Goal: Task Accomplishment & Management: Manage account settings

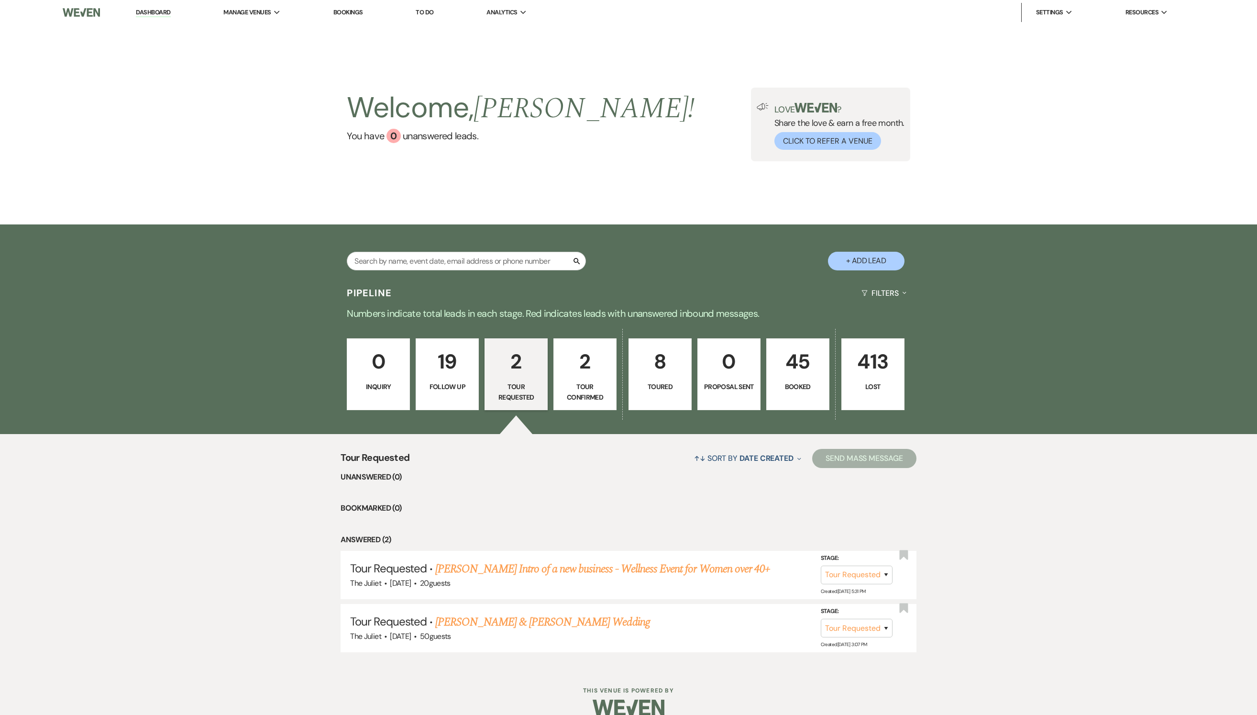
select select "2"
click at [803, 378] on p "45" at bounding box center [797, 362] width 51 height 32
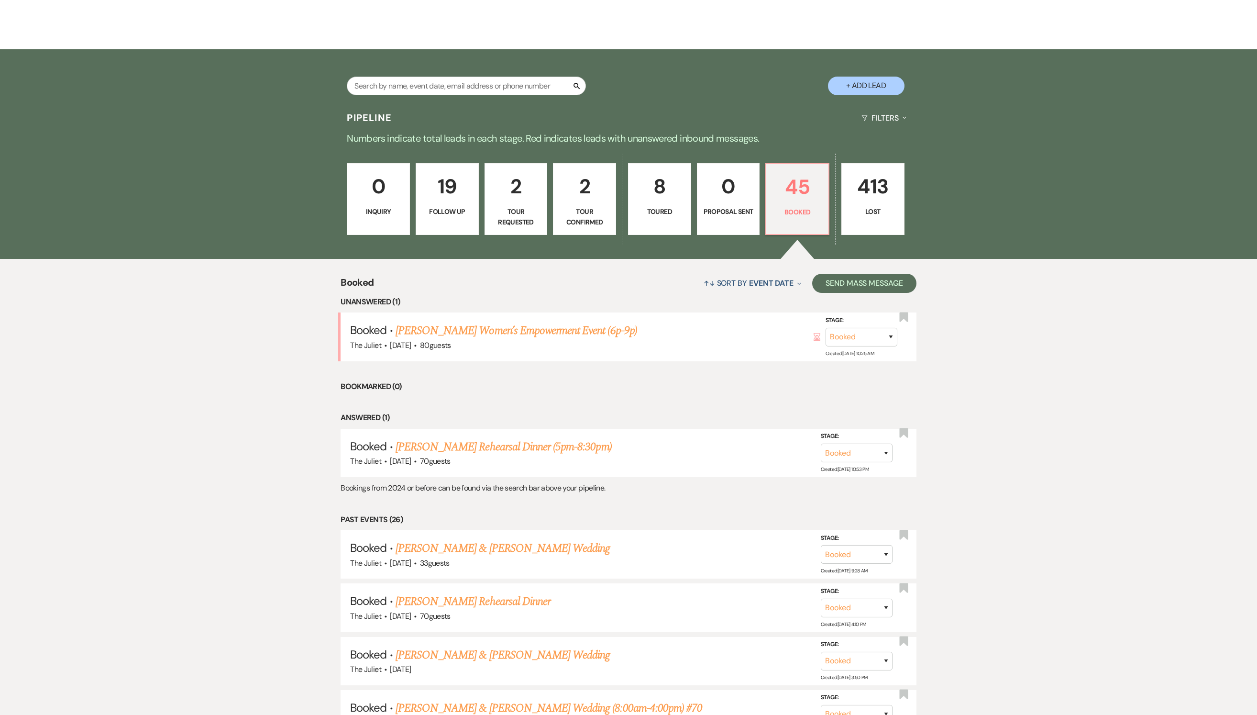
scroll to position [153, 0]
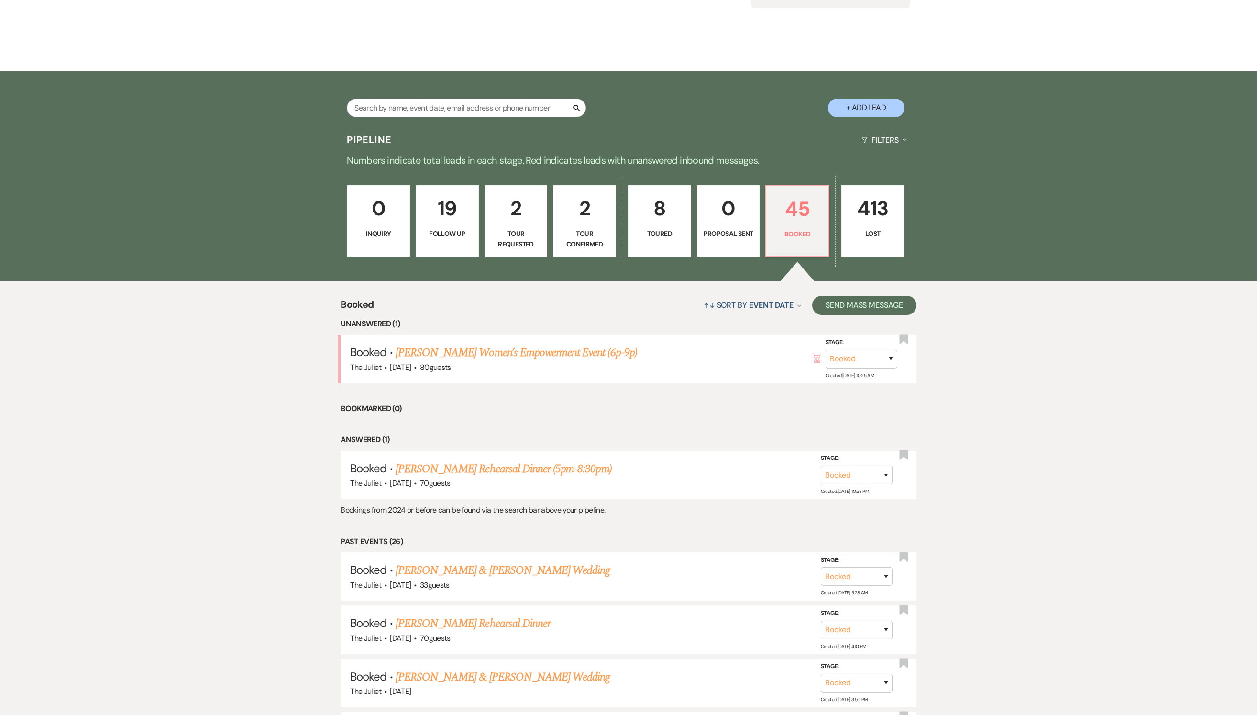
click at [661, 219] on p "8" at bounding box center [659, 208] width 51 height 32
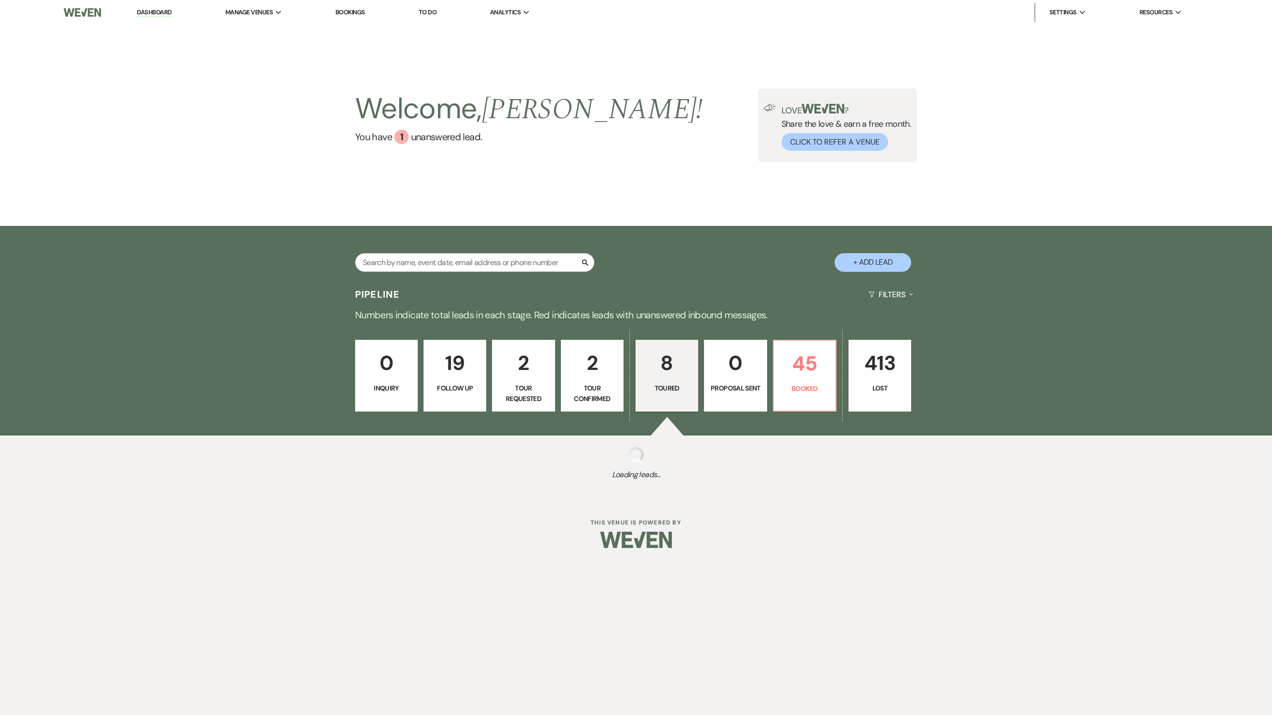
select select "5"
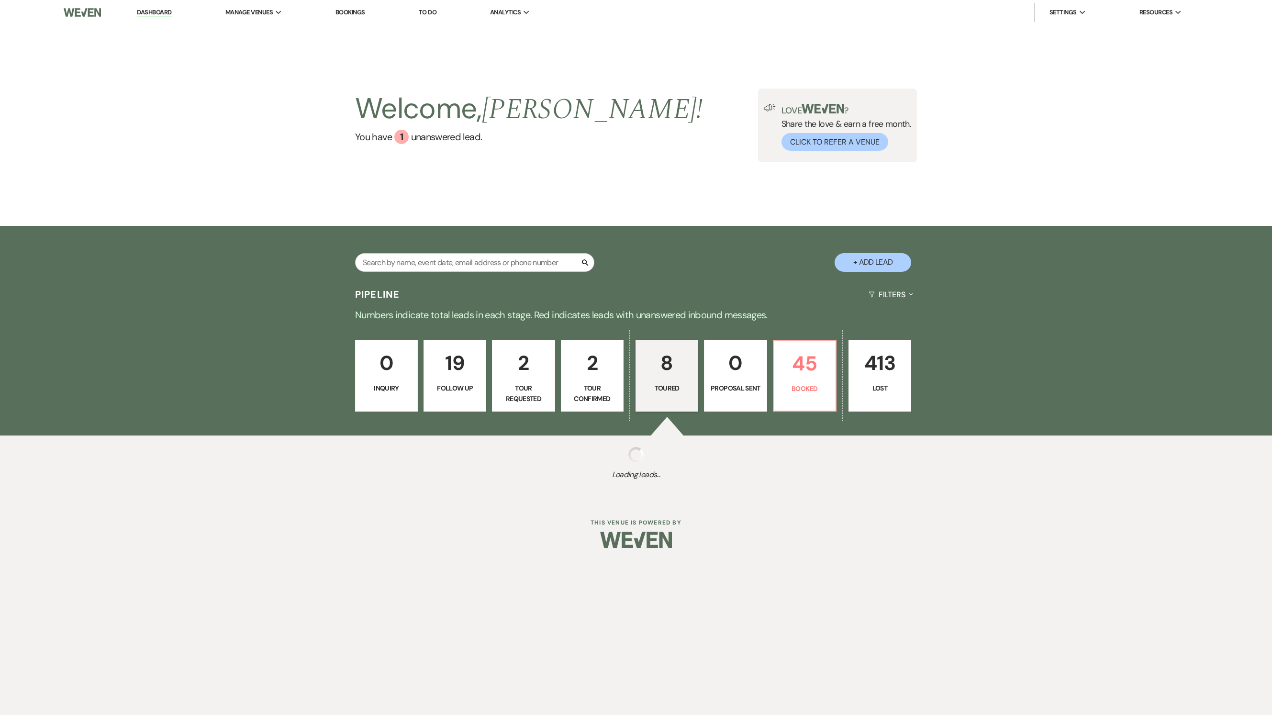
select select "5"
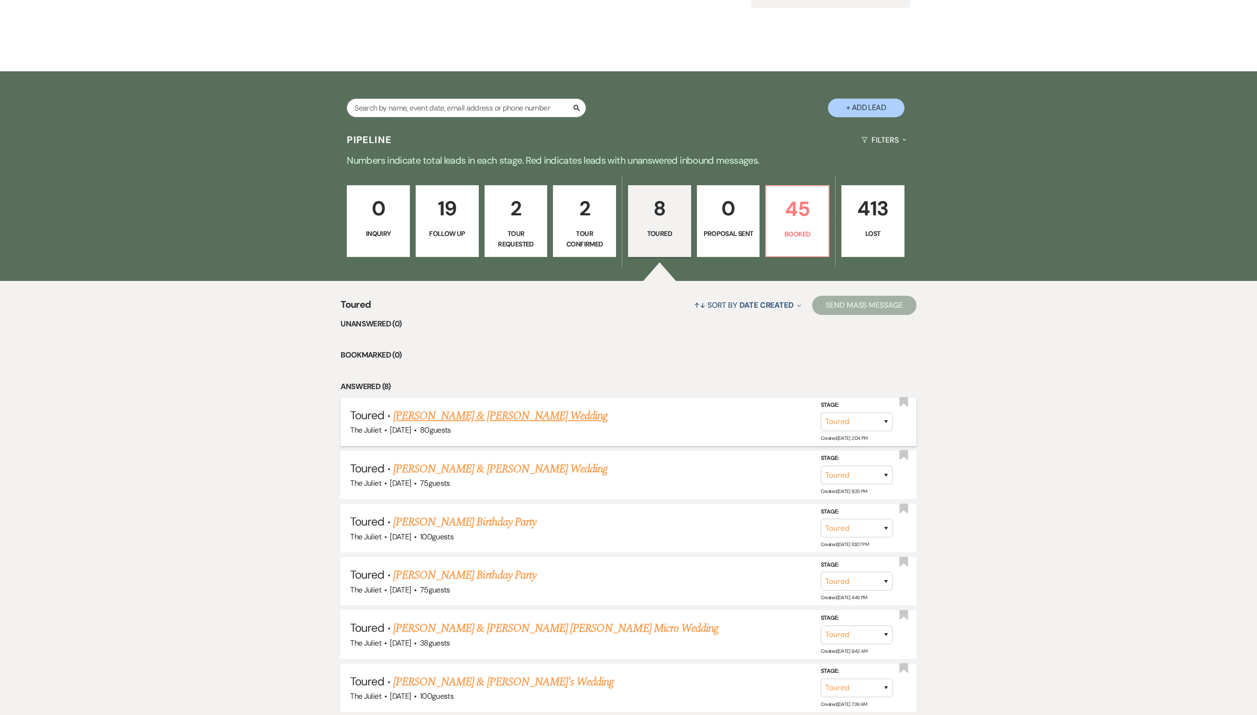
scroll to position [156, 0]
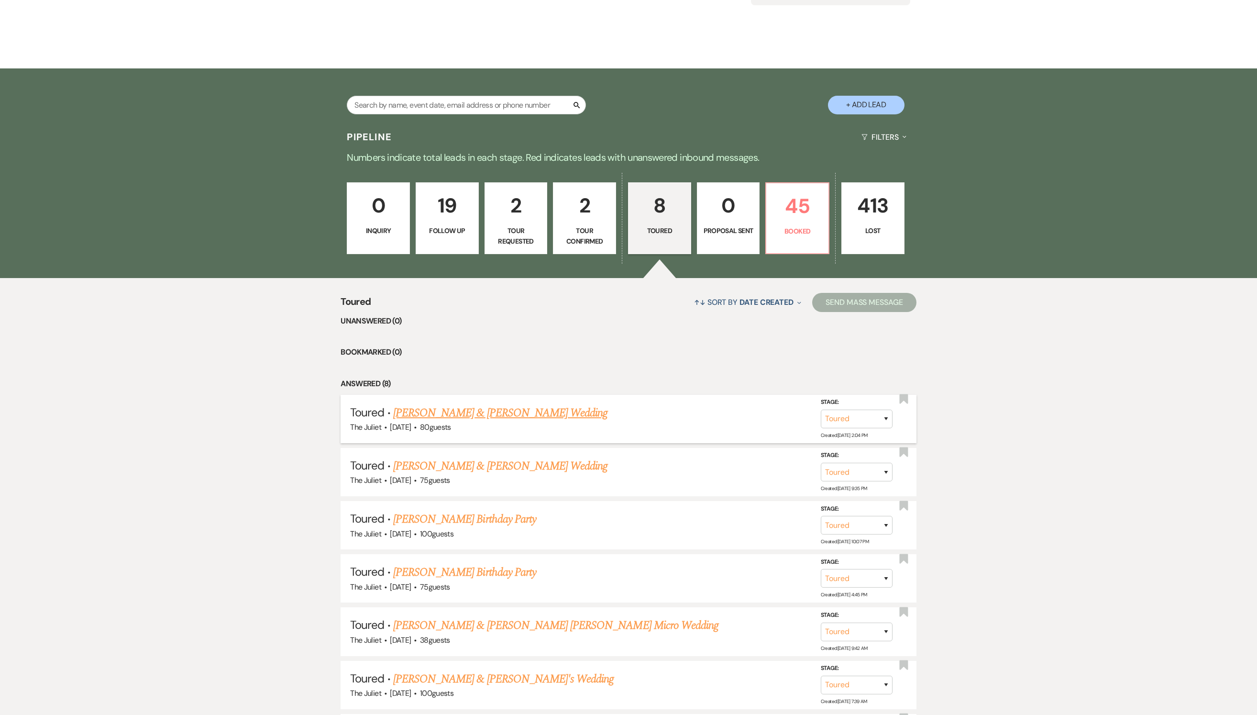
click at [501, 422] on link "[PERSON_NAME] & [PERSON_NAME] Wedding" at bounding box center [500, 412] width 214 height 17
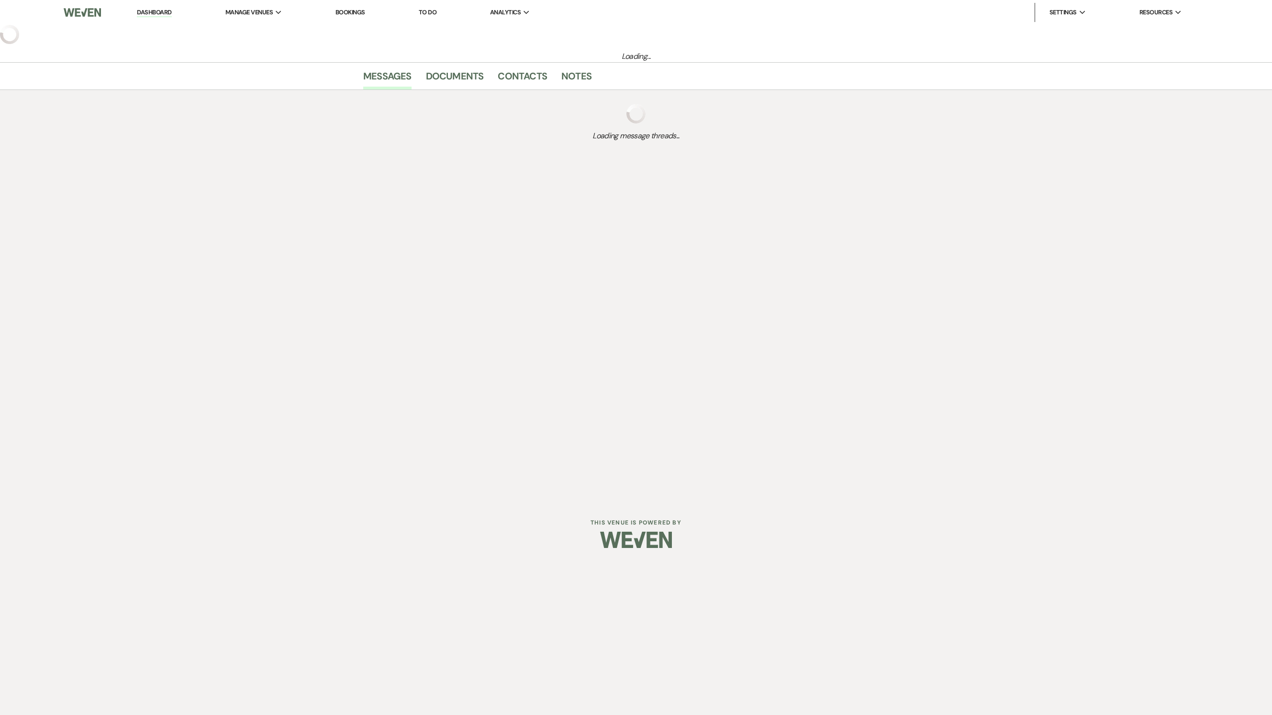
select select "5"
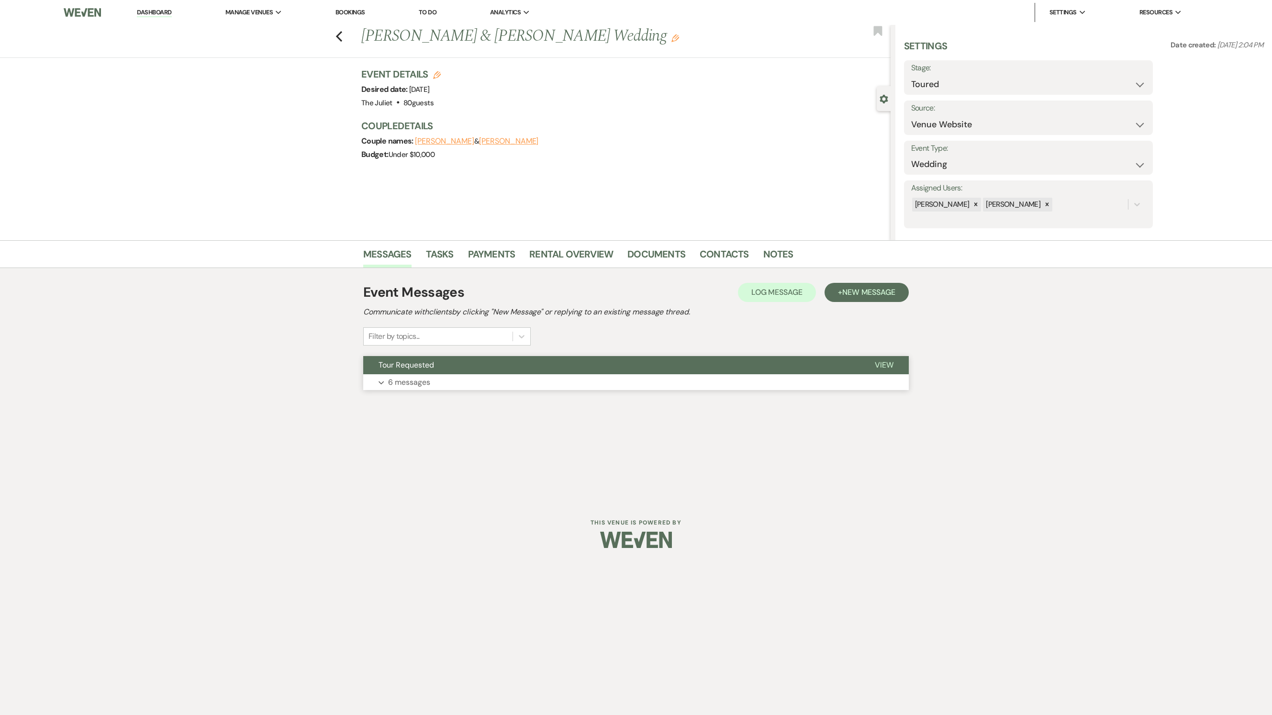
click at [413, 389] on p "6 messages" at bounding box center [409, 382] width 42 height 12
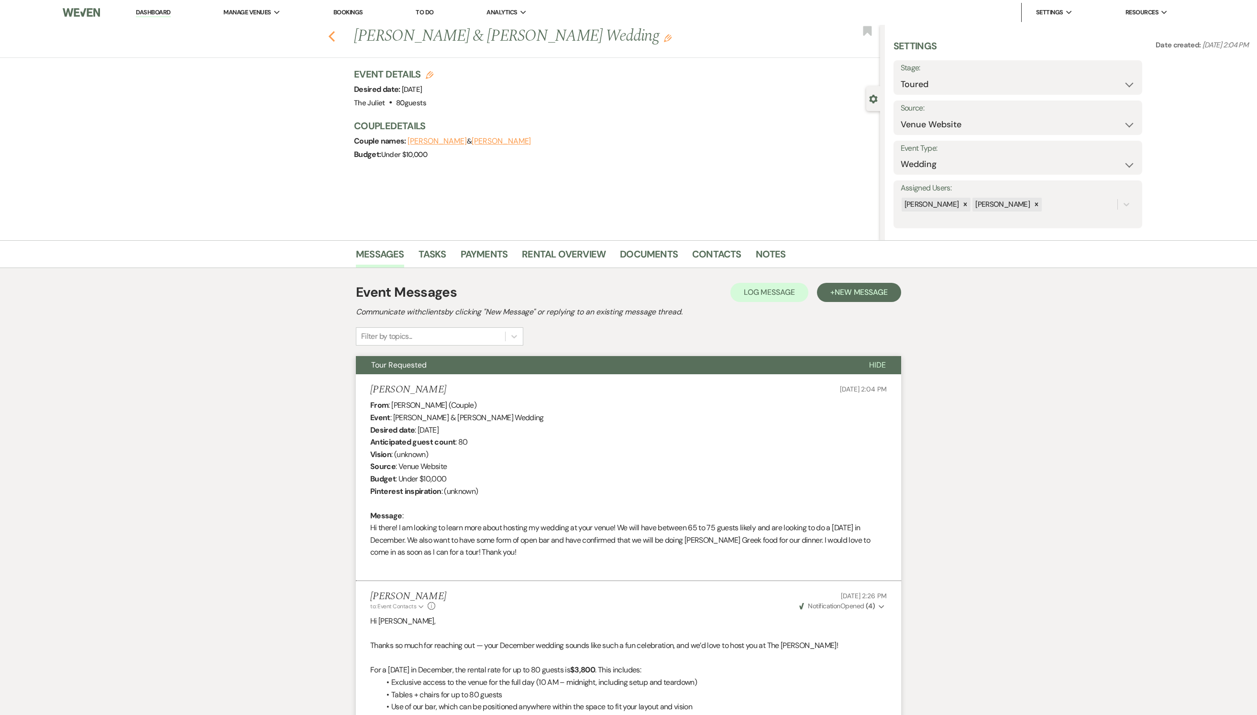
click at [335, 37] on icon "Previous" at bounding box center [331, 36] width 7 height 11
select select "5"
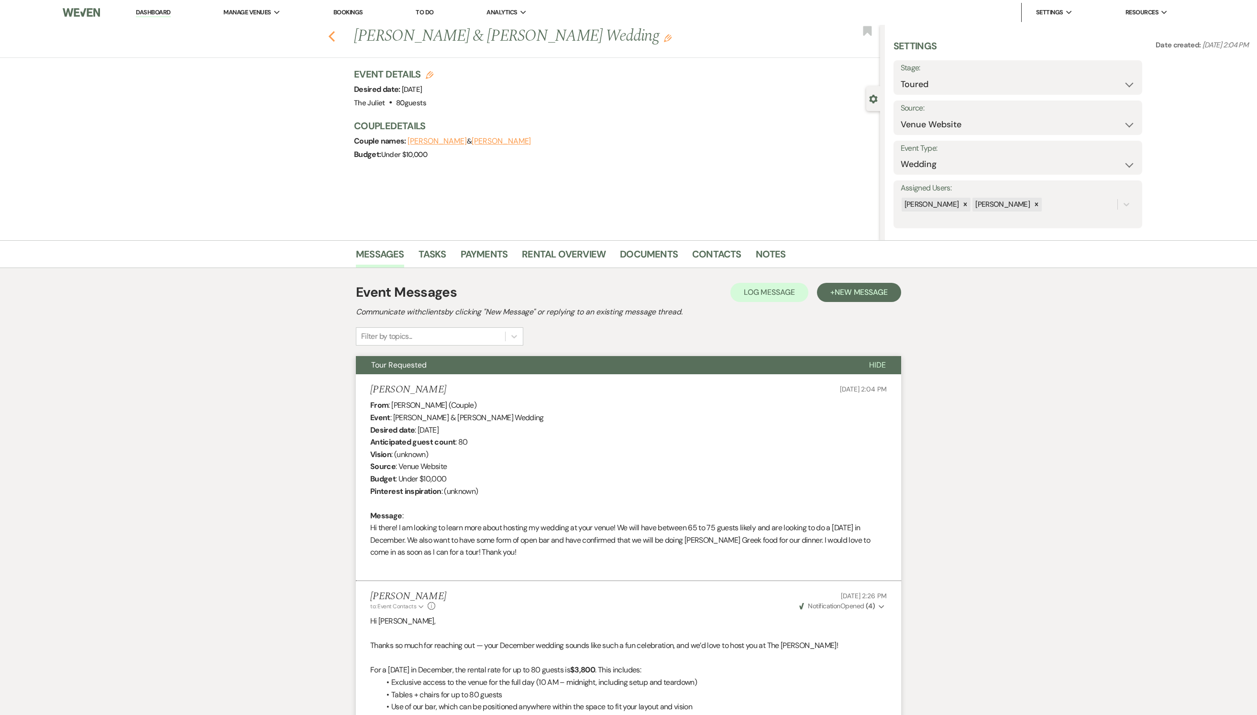
select select "5"
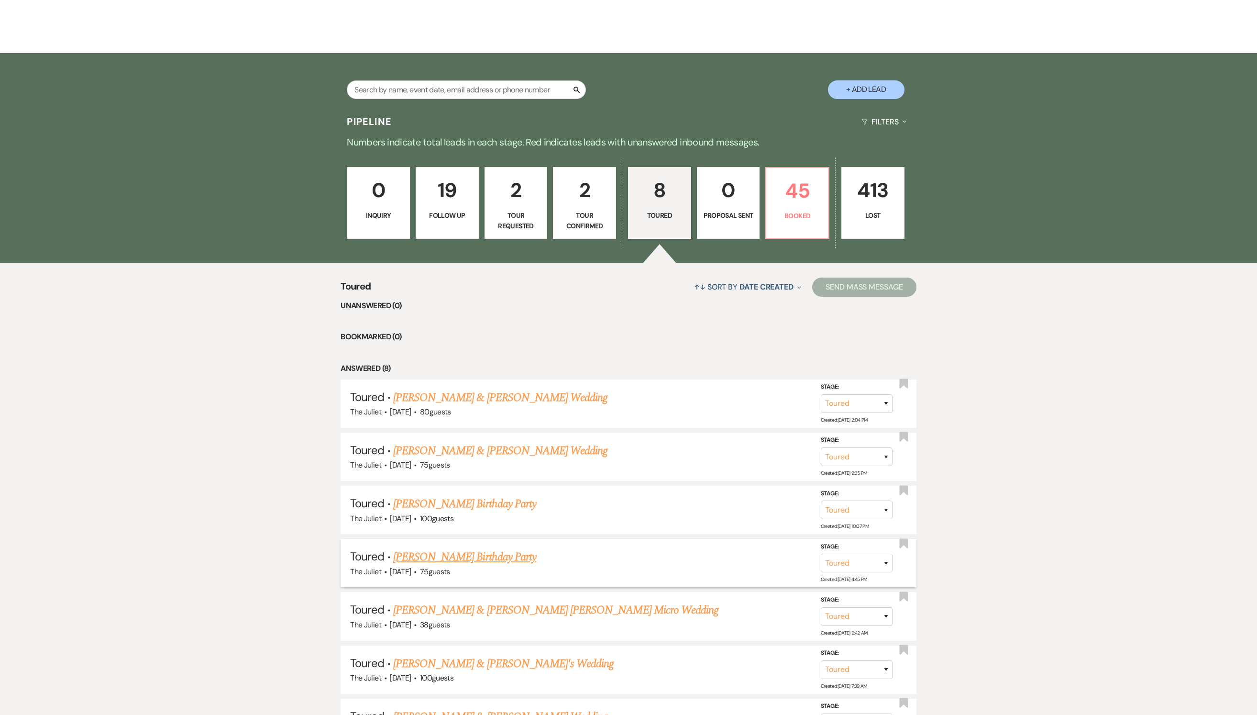
scroll to position [154, 0]
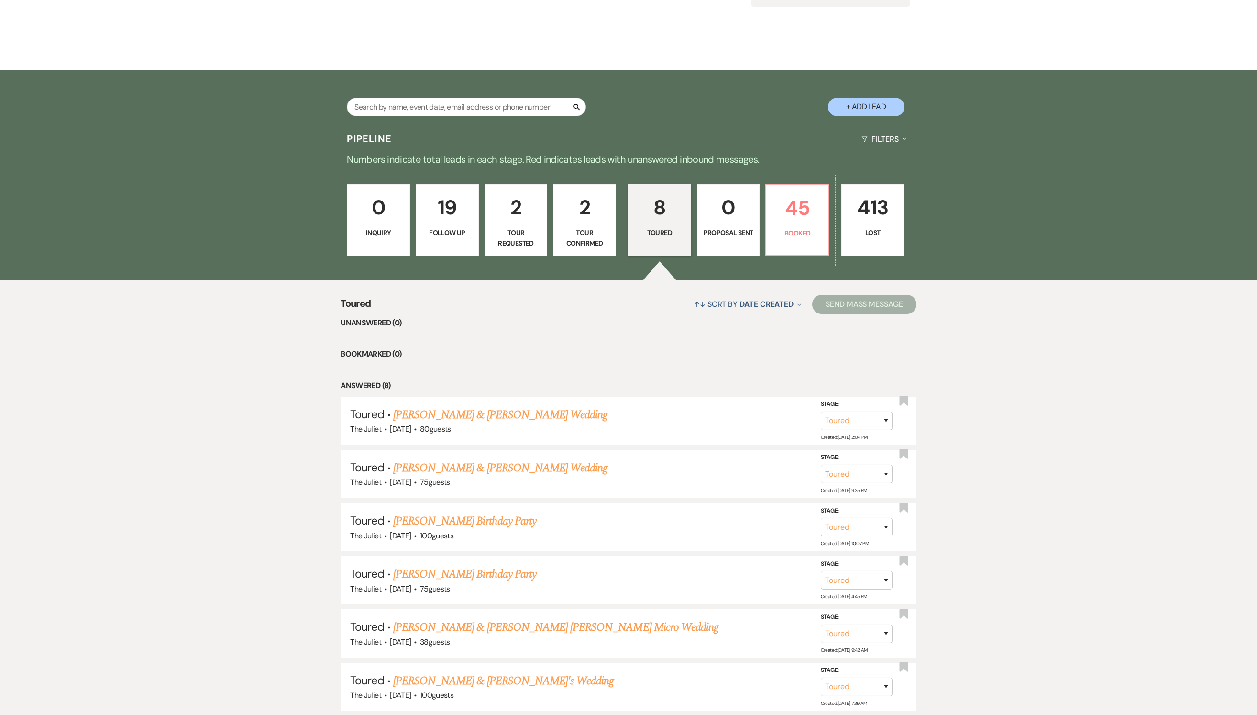
click at [443, 231] on link "19 Follow Up" at bounding box center [447, 220] width 63 height 72
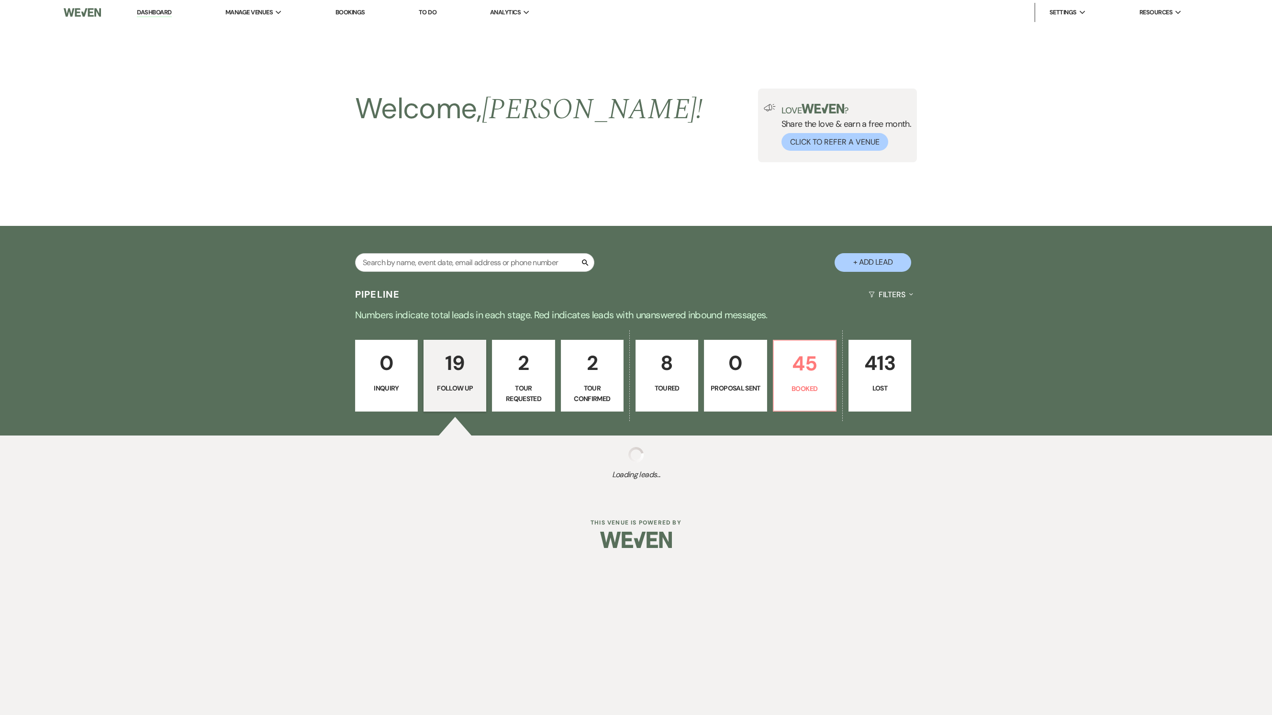
select select "9"
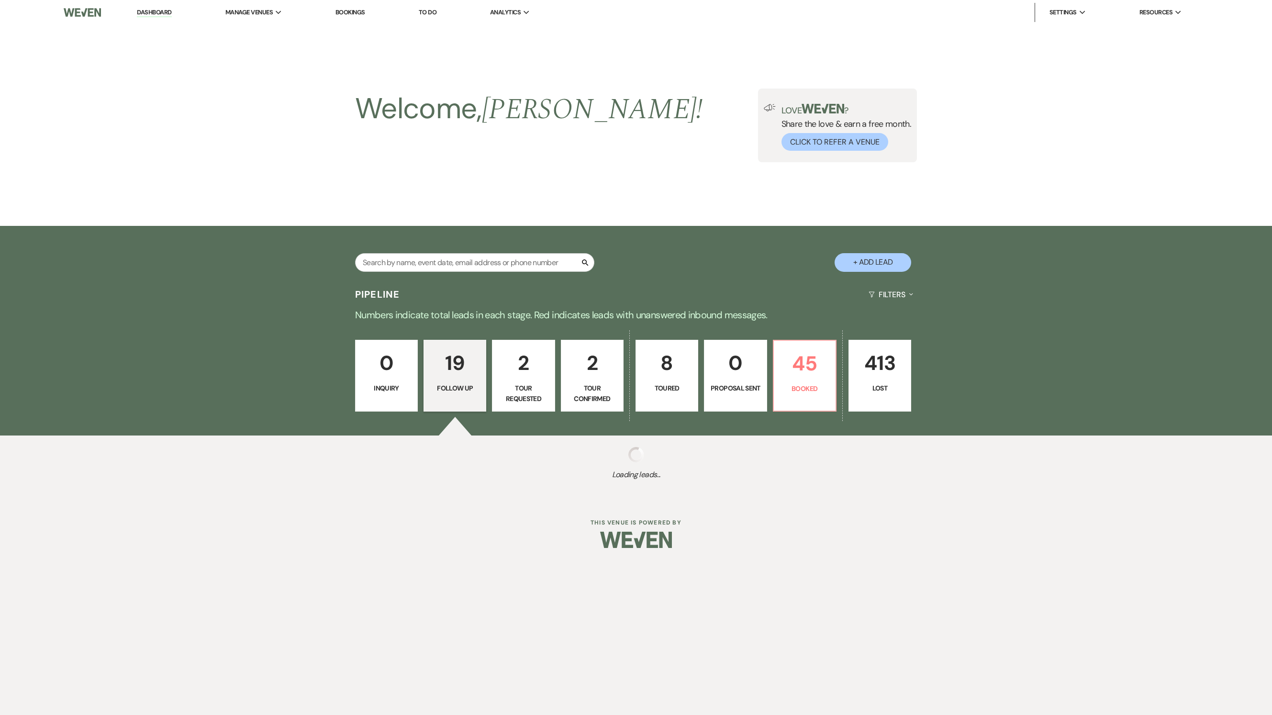
select select "9"
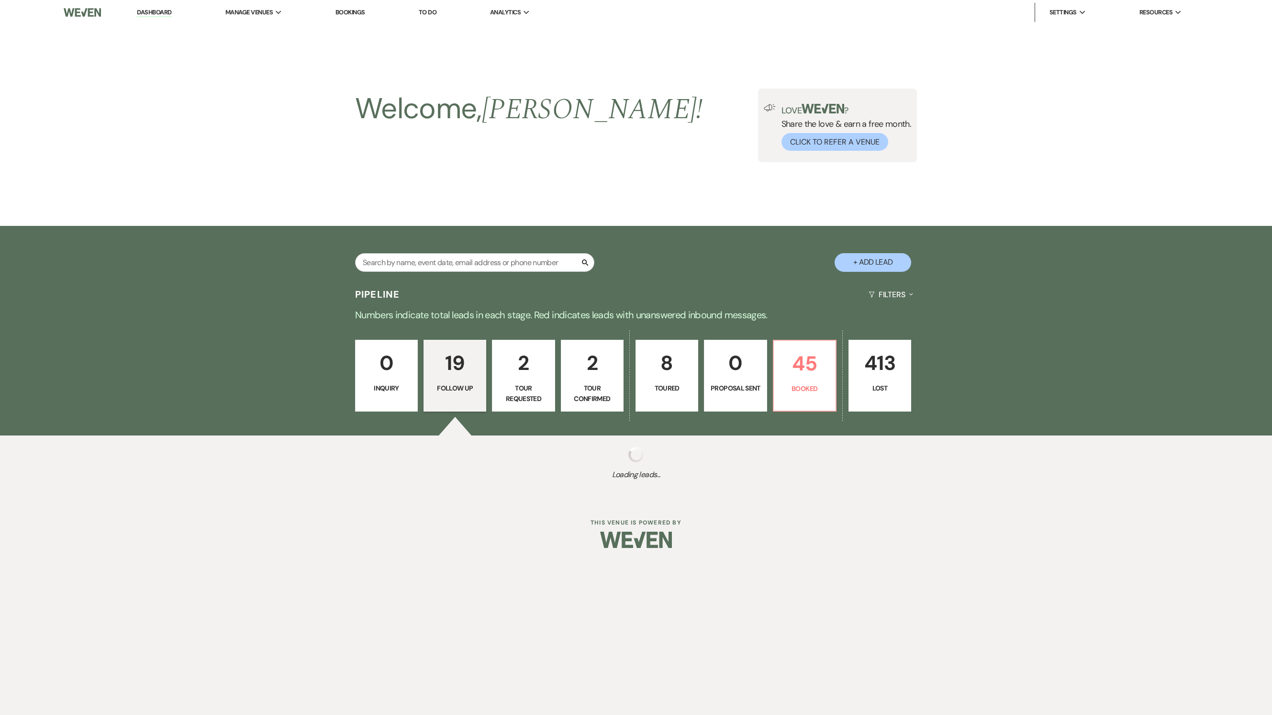
select select "9"
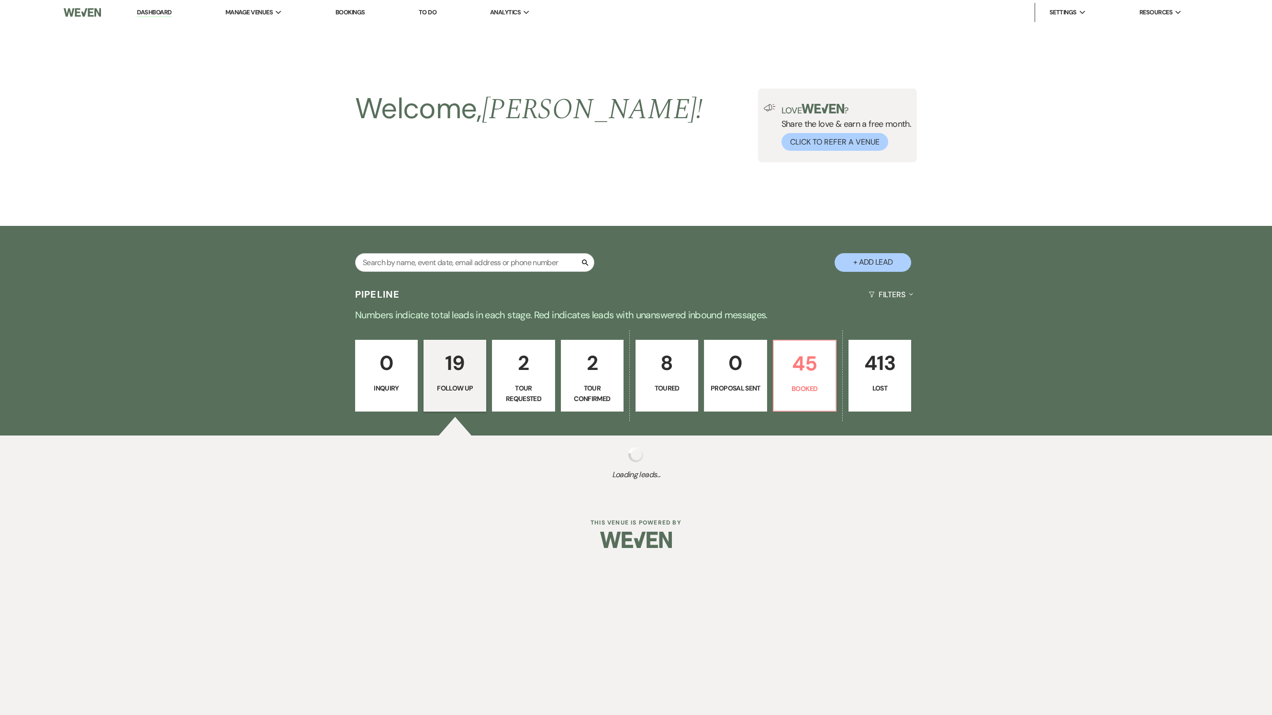
select select "9"
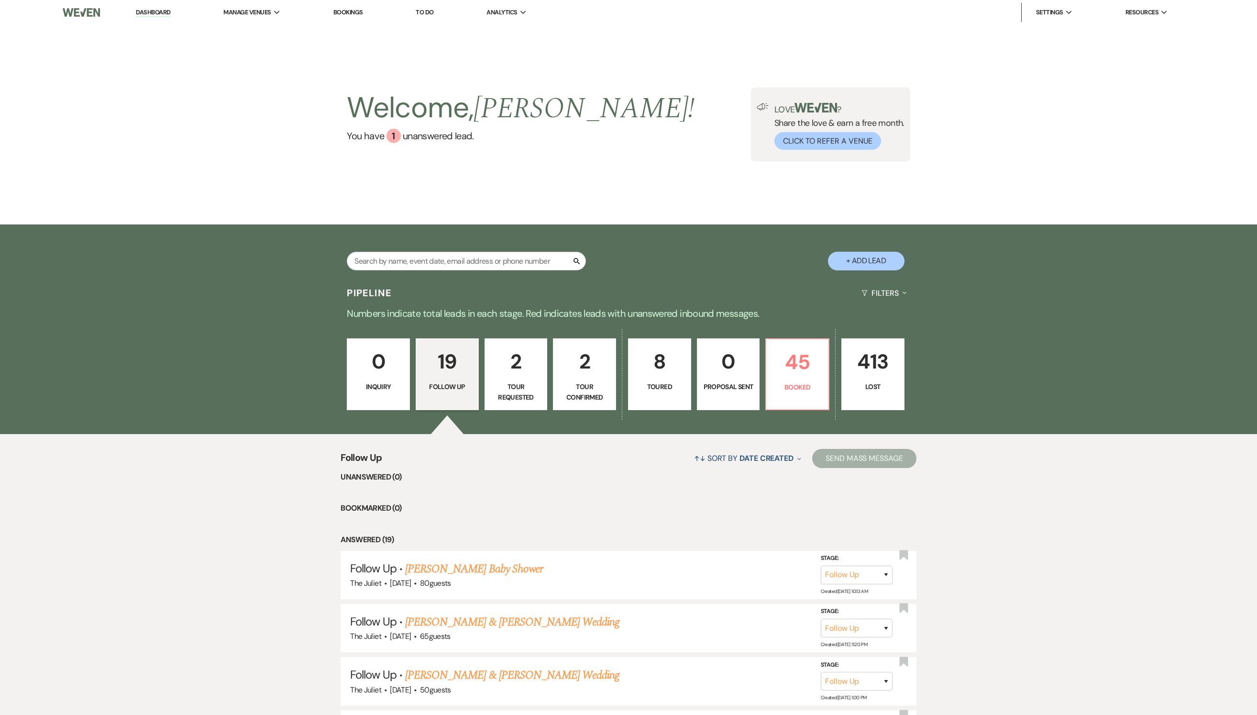
click at [521, 400] on p "Tour Requested" at bounding box center [516, 392] width 51 height 22
select select "2"
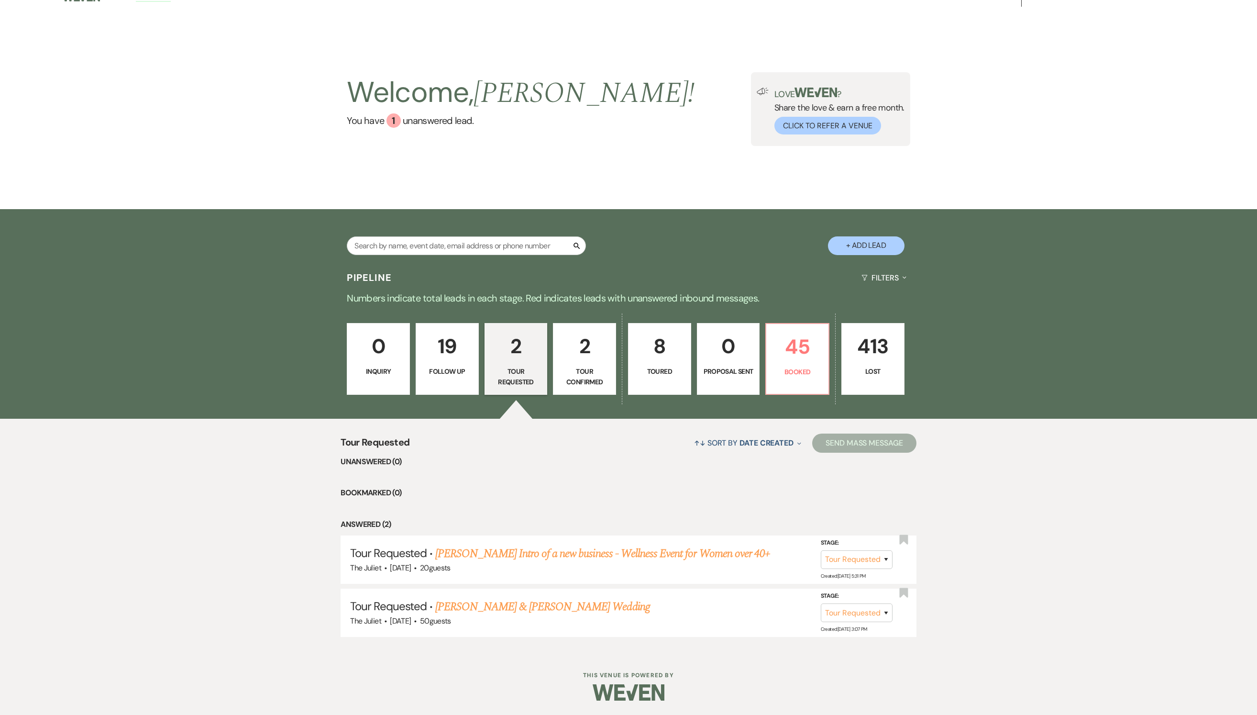
scroll to position [31, 0]
click at [793, 367] on p "Booked" at bounding box center [797, 372] width 51 height 11
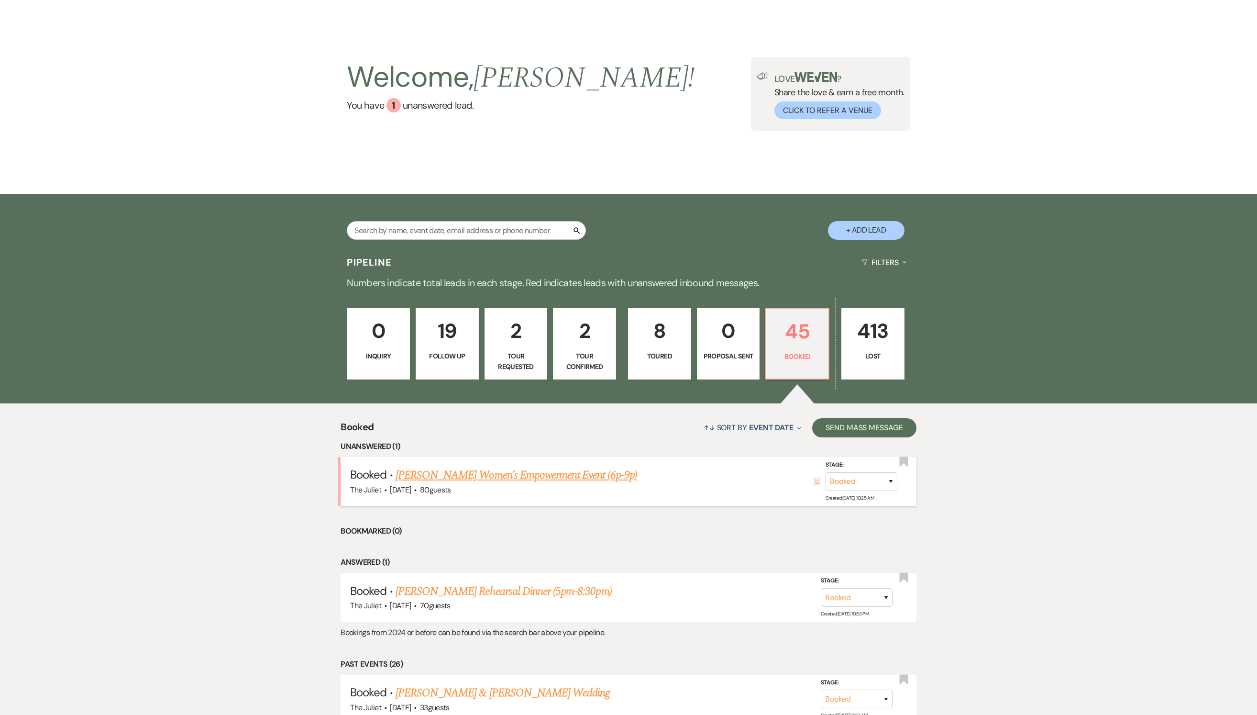
click at [488, 484] on link "[PERSON_NAME] Women’s Empowerment Event (6p-9p)" at bounding box center [517, 475] width 242 height 17
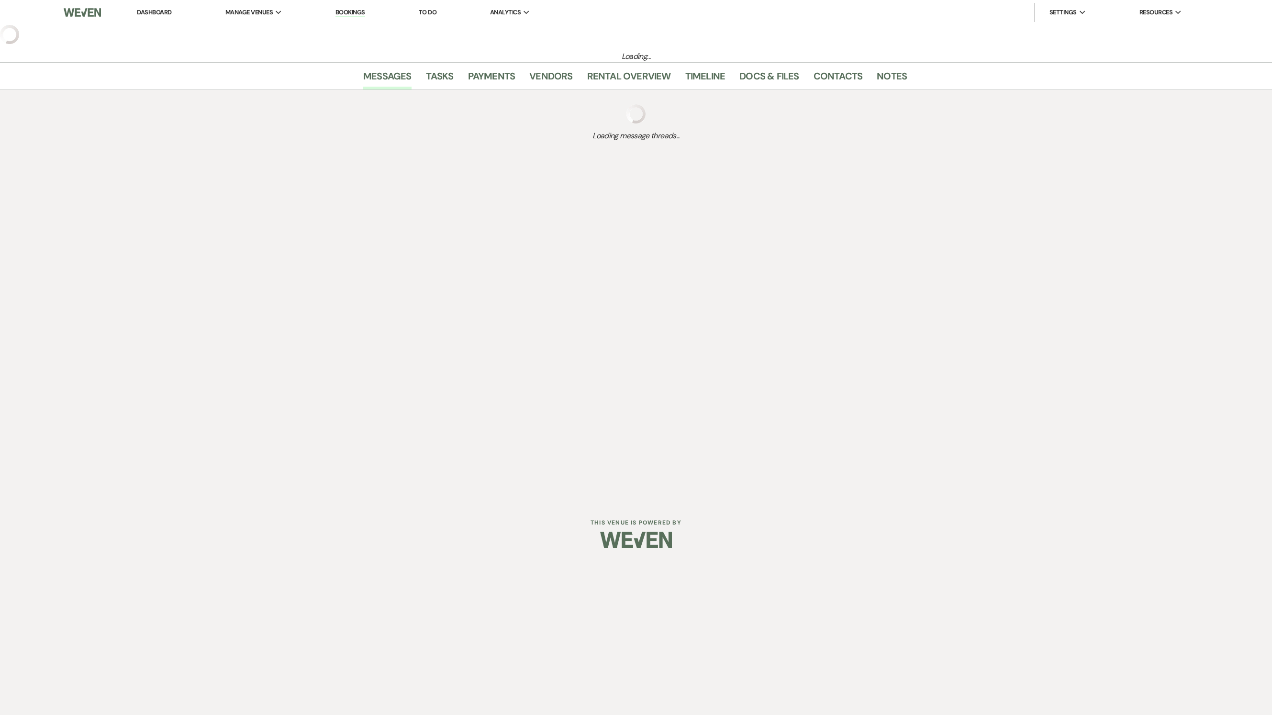
select select "5"
select select "13"
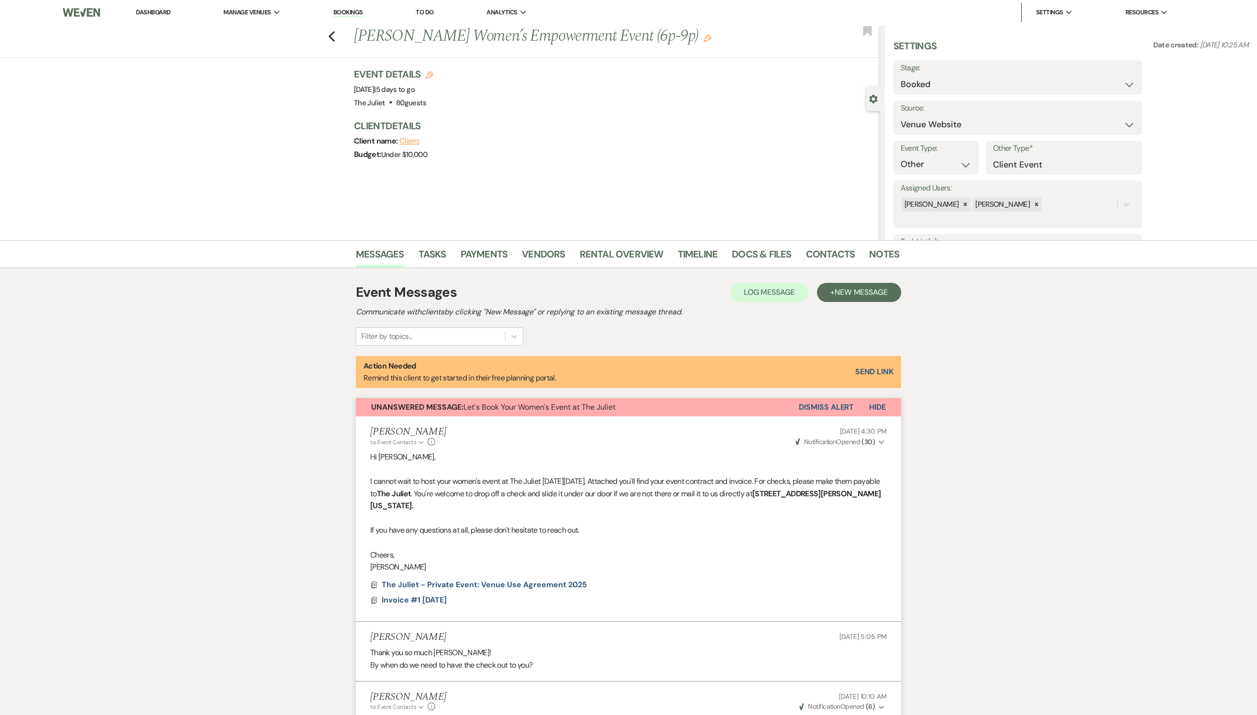
click at [814, 416] on button "Dismiss Alert" at bounding box center [826, 407] width 55 height 18
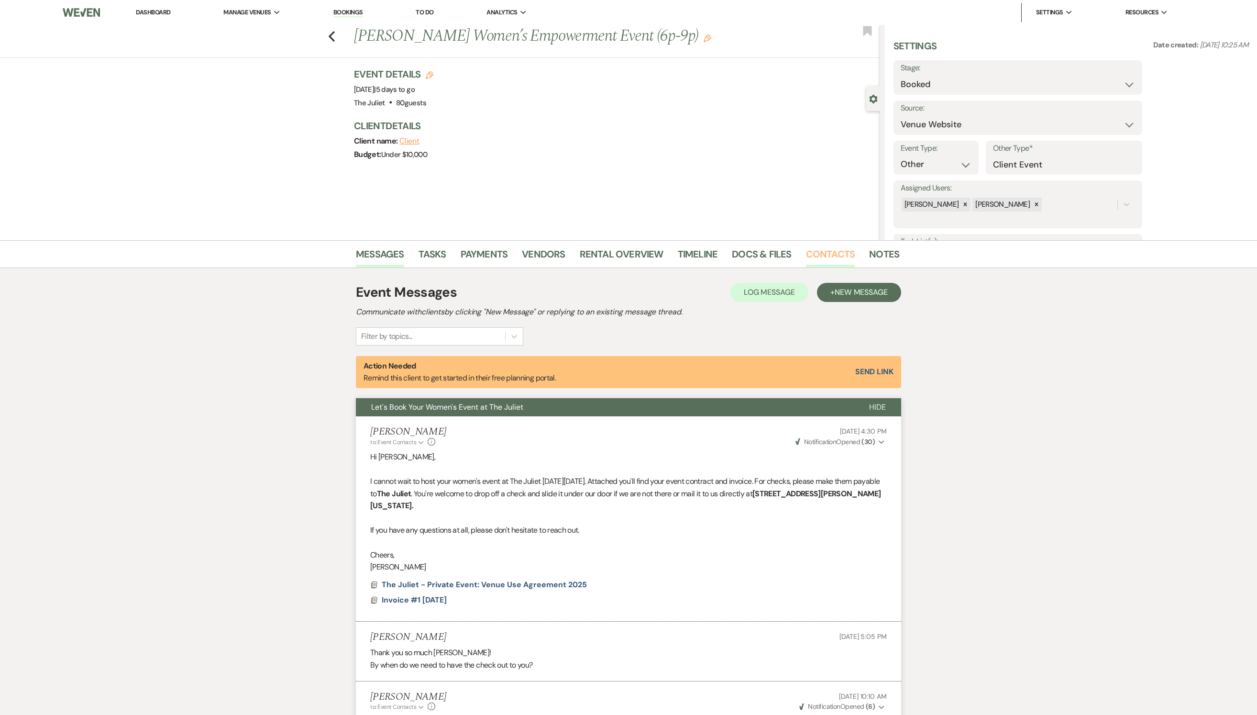
click at [824, 249] on link "Contacts" at bounding box center [830, 256] width 49 height 21
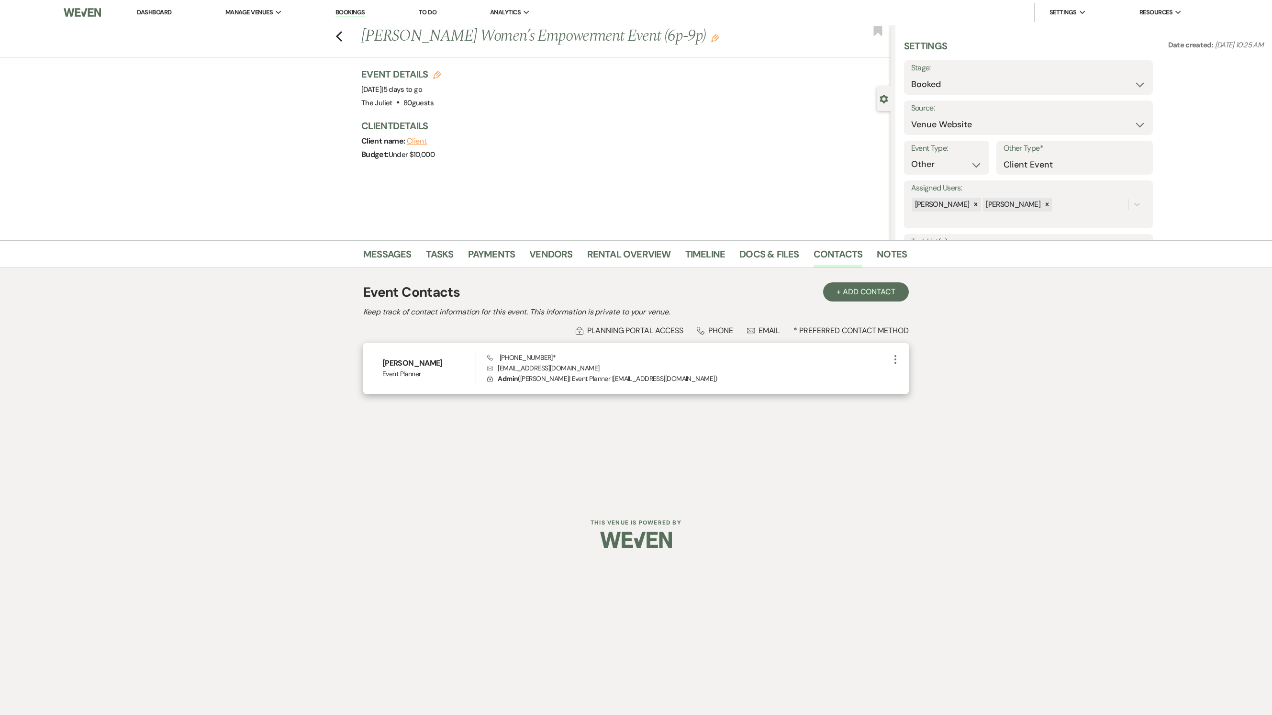
drag, startPoint x: 618, startPoint y: 381, endPoint x: 501, endPoint y: 384, distance: 117.7
click at [500, 373] on p "Envelope [EMAIL_ADDRESS][DOMAIN_NAME]" at bounding box center [688, 368] width 402 height 11
copy p "[EMAIL_ADDRESS][DOMAIN_NAME]"
click at [388, 260] on link "Messages" at bounding box center [387, 256] width 48 height 21
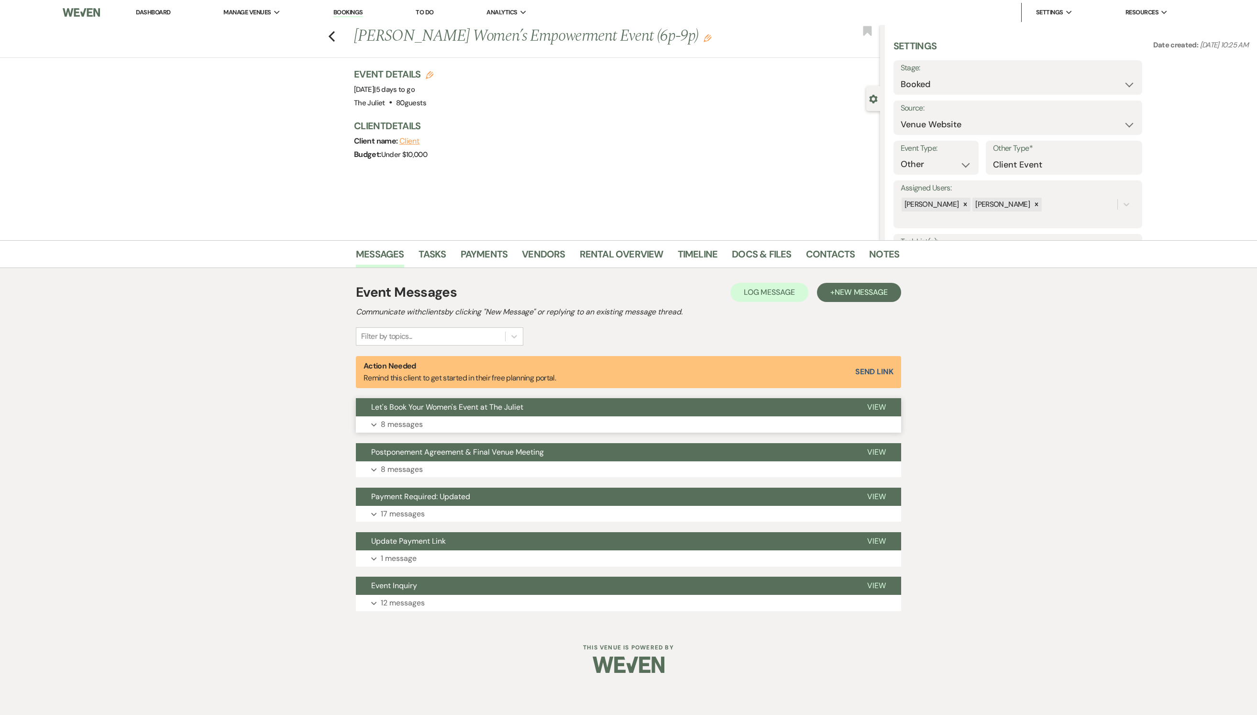
click at [413, 431] on p "8 messages" at bounding box center [402, 424] width 42 height 12
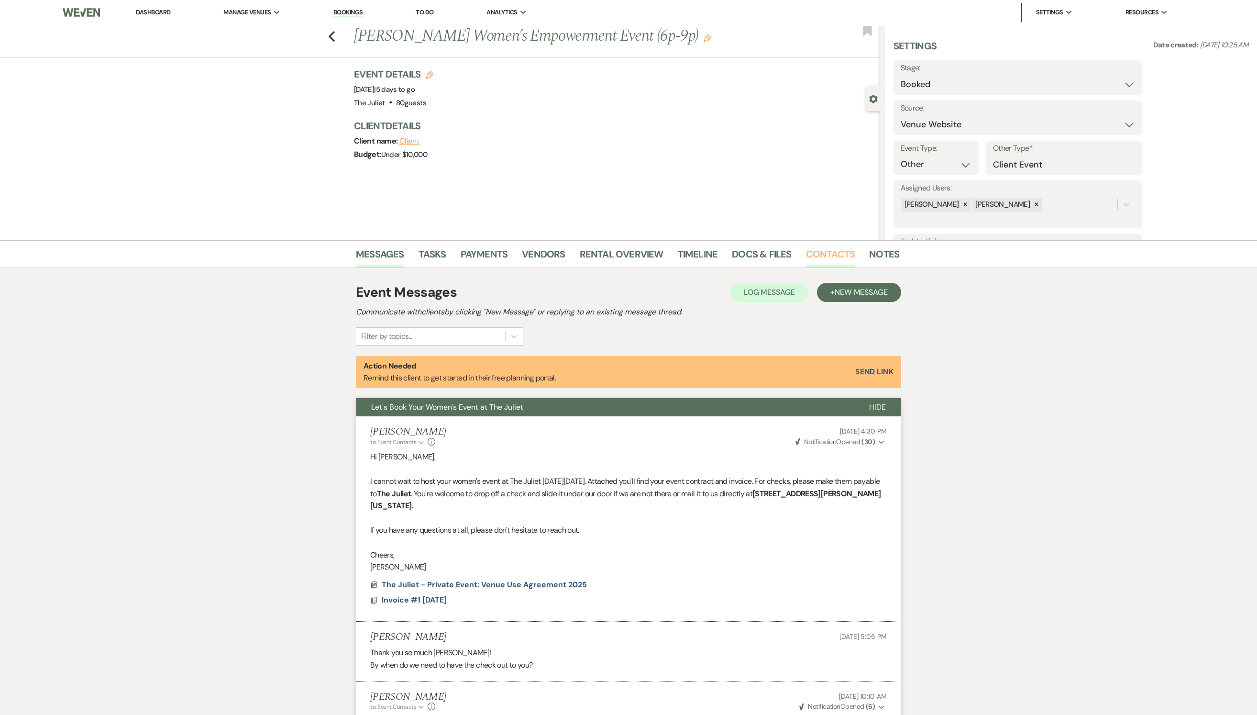
click at [820, 248] on link "Contacts" at bounding box center [830, 256] width 49 height 21
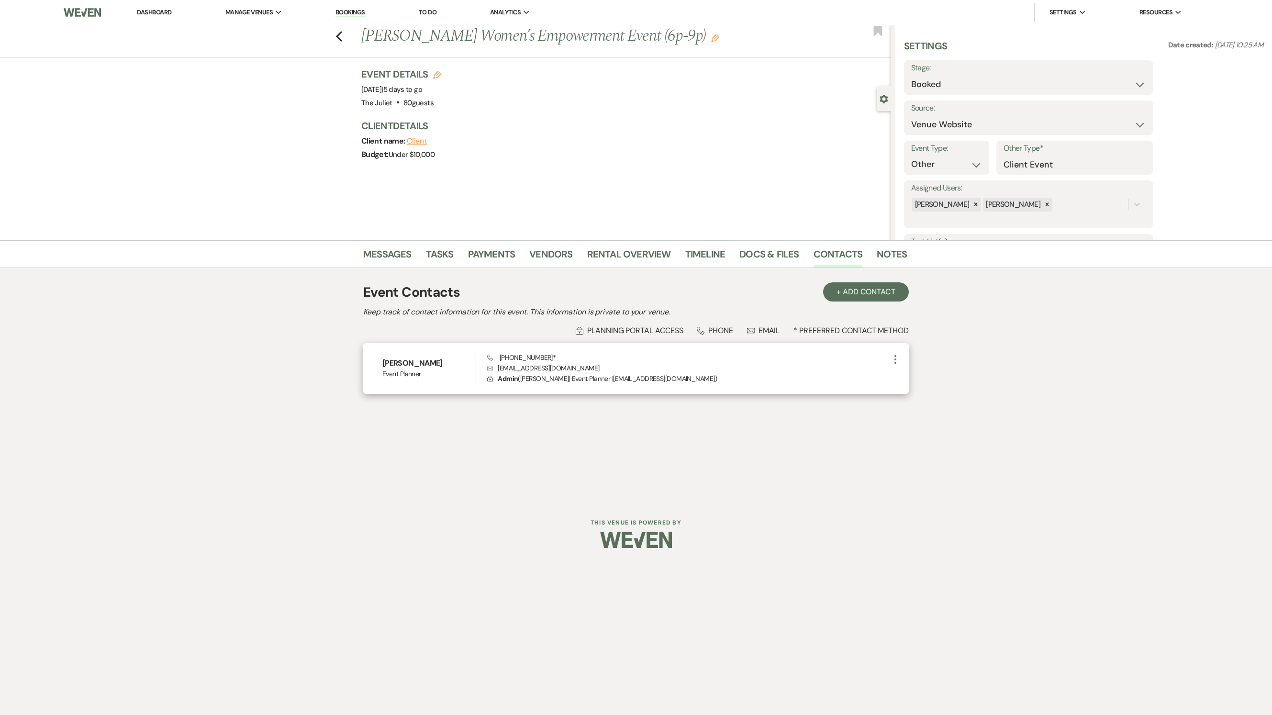
click at [536, 362] on span "Phone [PHONE_NUMBER] *" at bounding box center [521, 357] width 69 height 9
drag, startPoint x: 559, startPoint y: 367, endPoint x: 500, endPoint y: 367, distance: 59.3
click at [500, 362] on span "Phone [PHONE_NUMBER] *" at bounding box center [521, 357] width 69 height 9
copy span "[PHONE_NUMBER]"
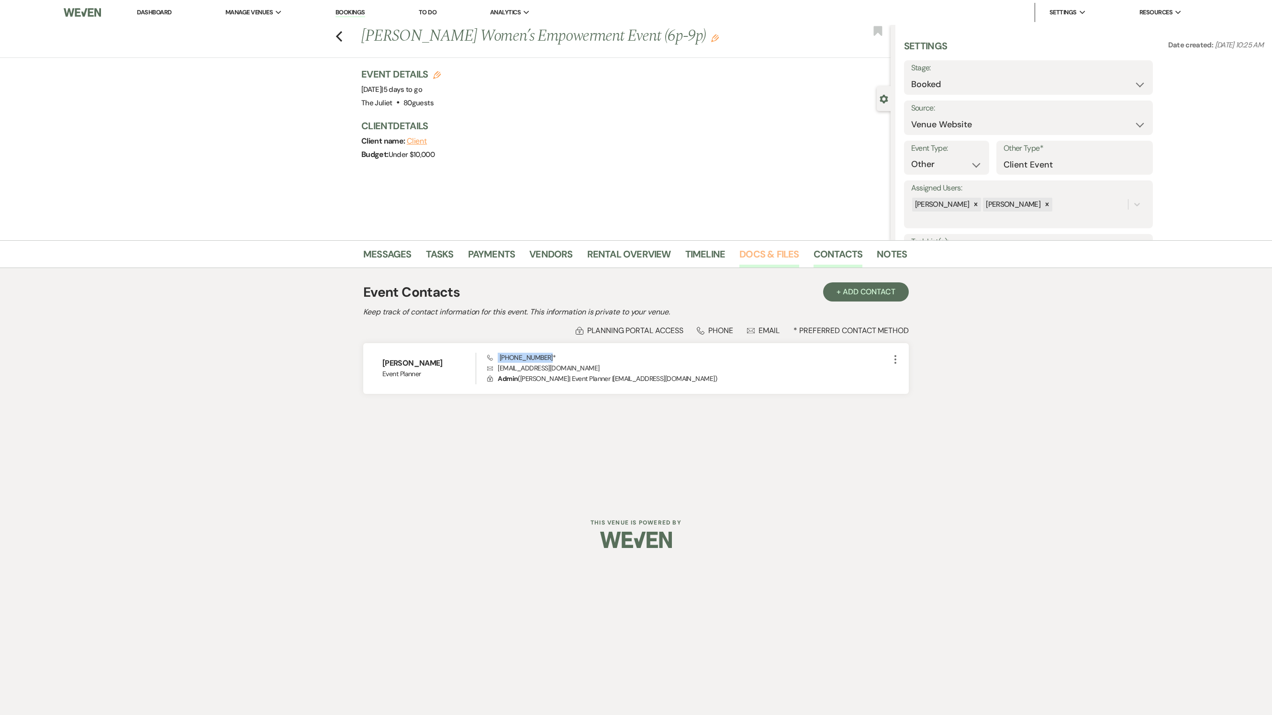
click at [770, 258] on link "Docs & Files" at bounding box center [768, 256] width 59 height 21
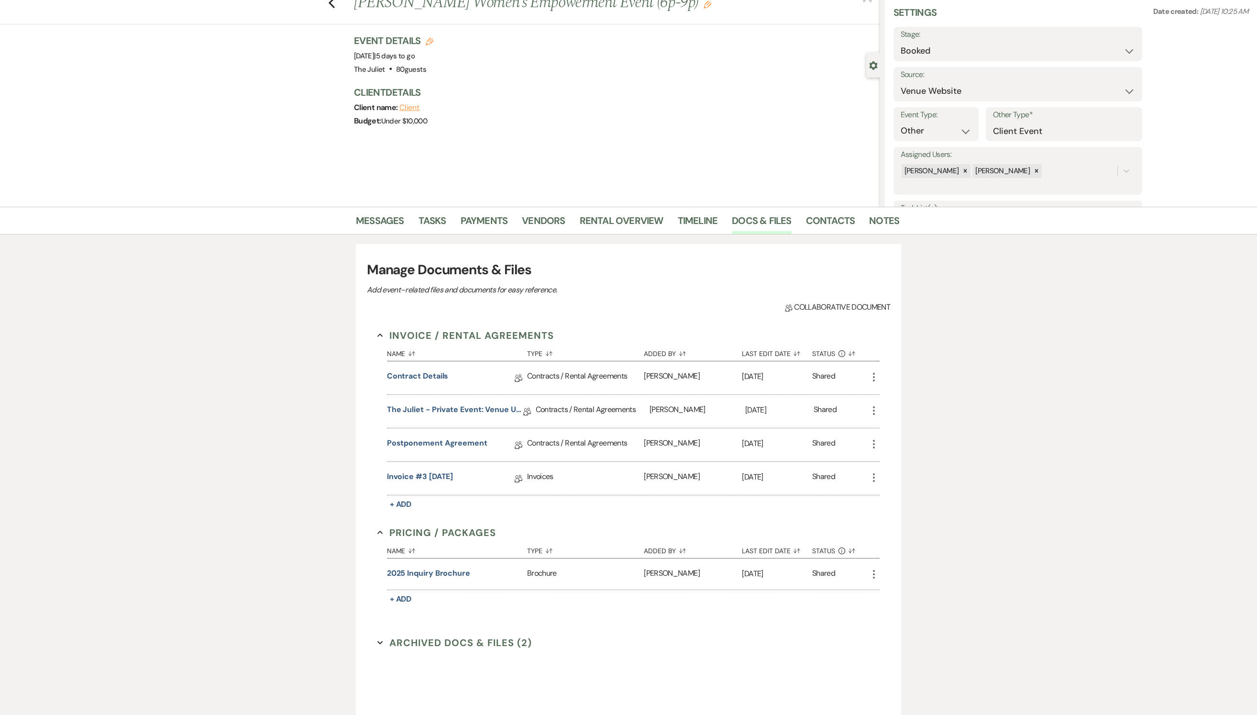
scroll to position [38, 0]
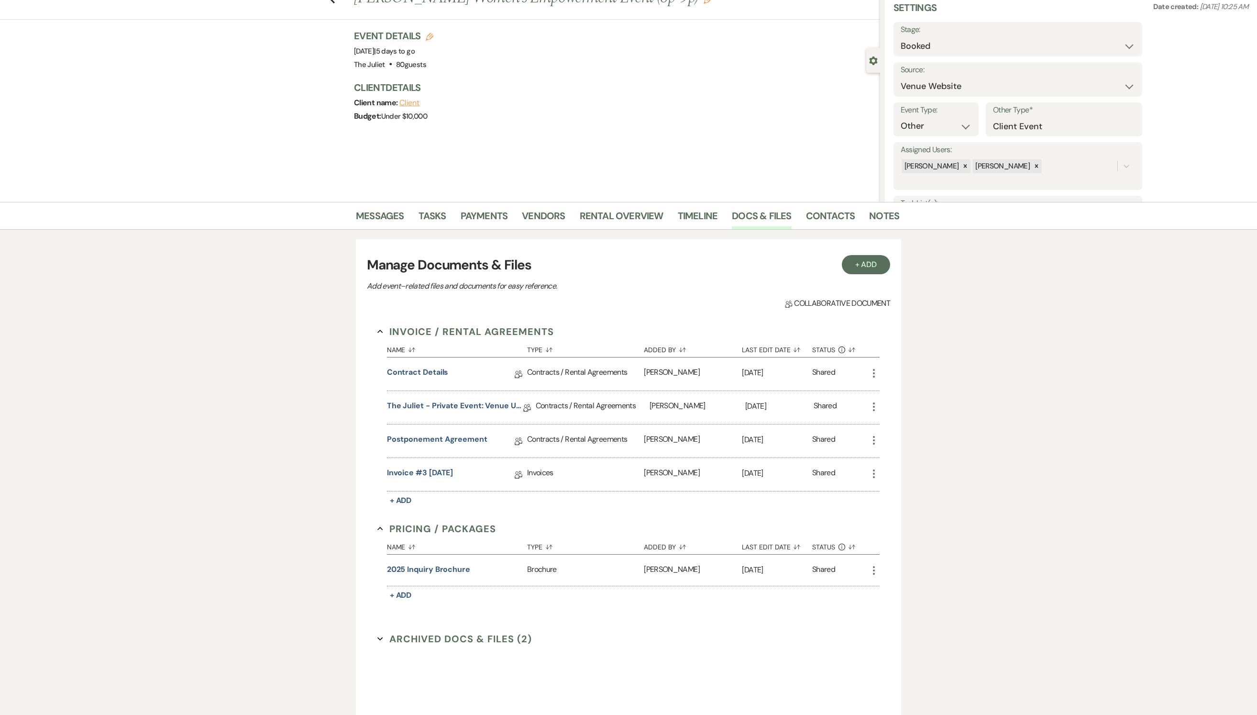
click at [875, 379] on icon "More" at bounding box center [873, 372] width 11 height 11
click at [434, 381] on link "Contract Details" at bounding box center [418, 374] width 62 height 15
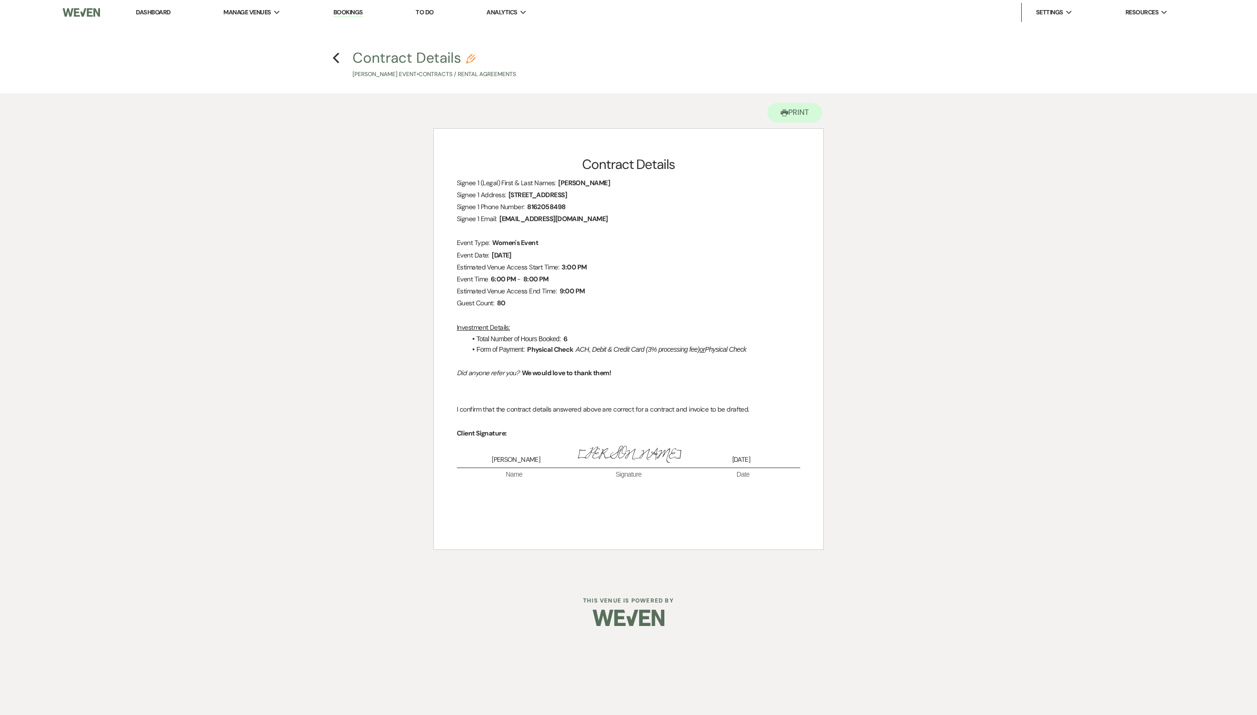
scroll to position [18, 0]
click at [784, 108] on button "Printer Print" at bounding box center [795, 113] width 55 height 20
click at [333, 52] on icon "Previous" at bounding box center [336, 57] width 7 height 11
select select "5"
select select "13"
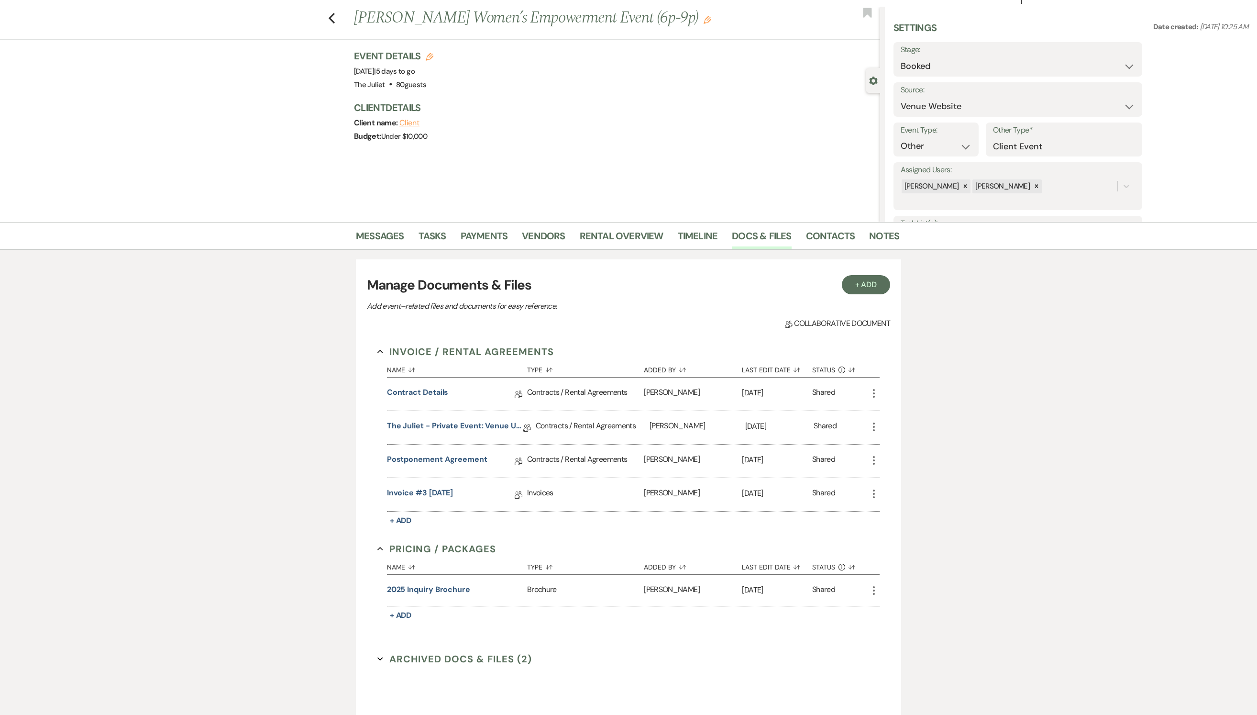
scroll to position [38, 0]
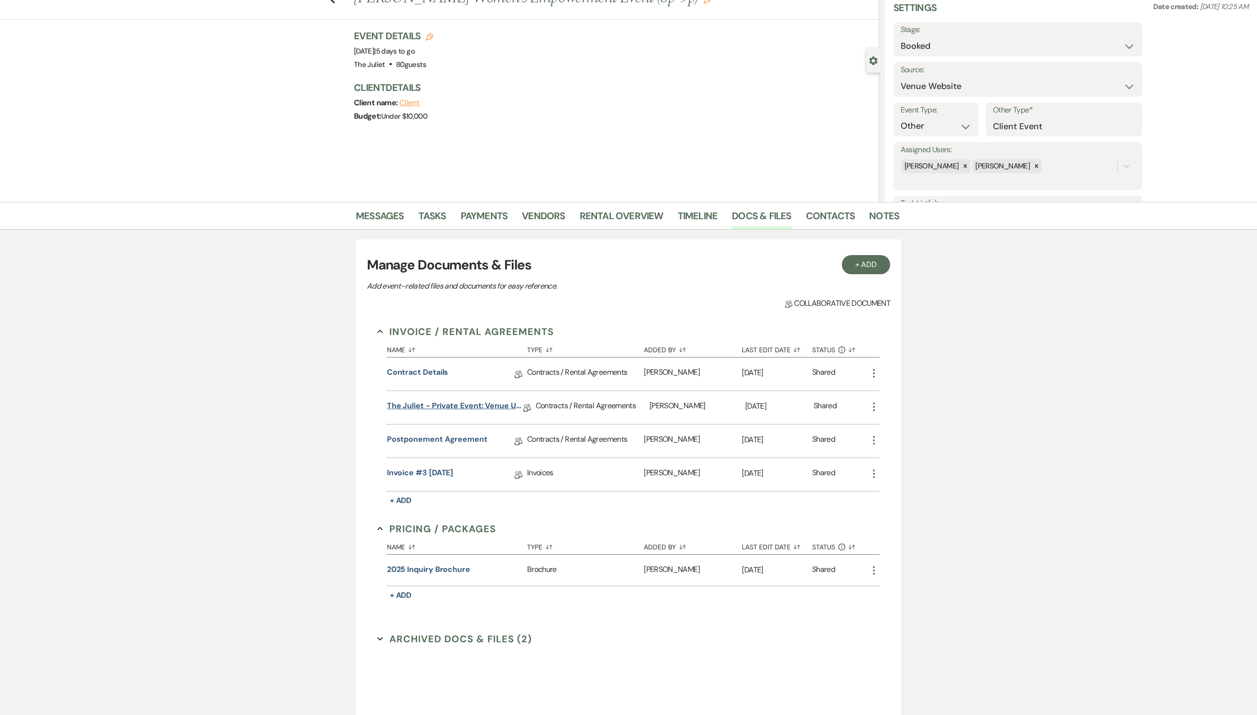
click at [476, 415] on link "The Juliet - Private Event: Venue Use Agreement 2025" at bounding box center [455, 407] width 136 height 15
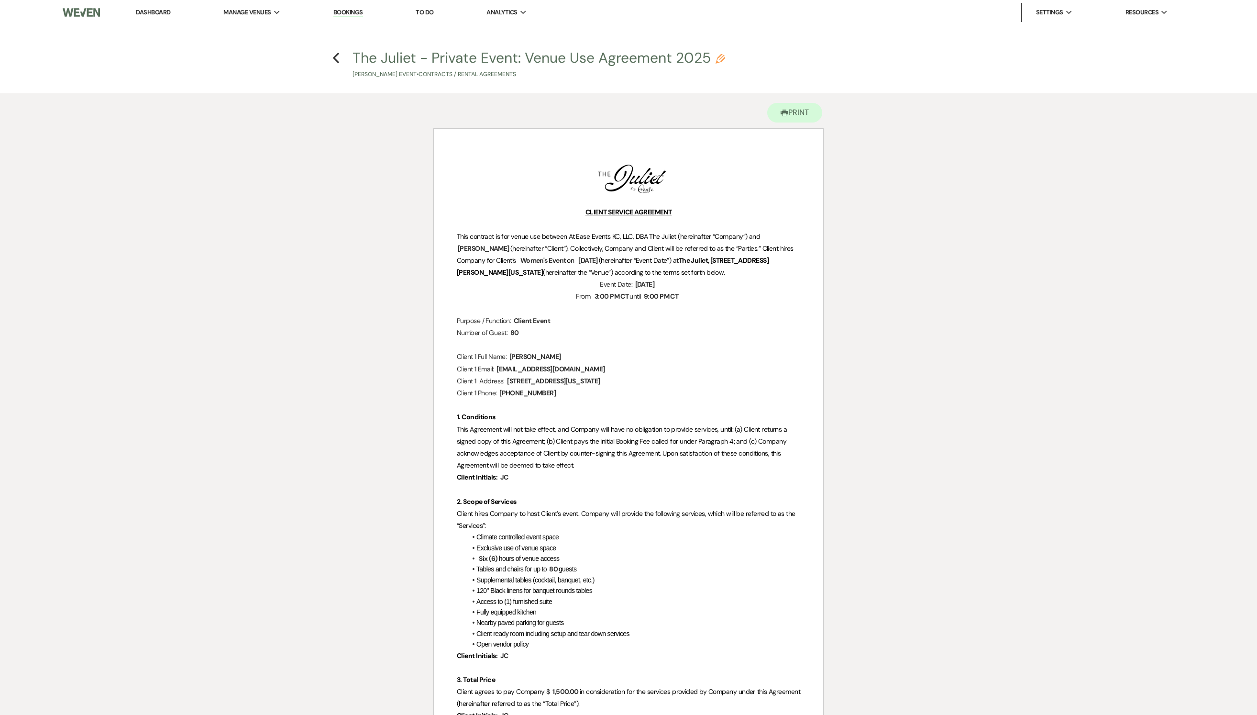
click at [725, 64] on icon "Pencil" at bounding box center [721, 59] width 10 height 10
select select "10"
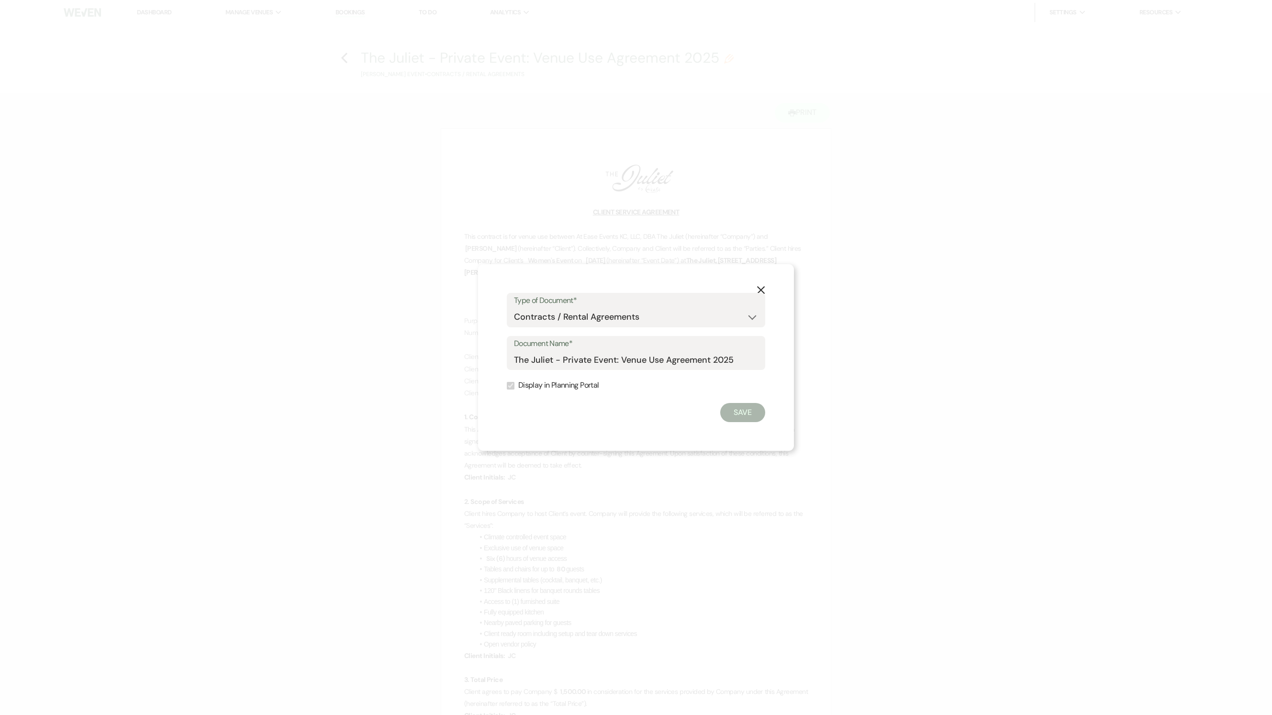
click at [762, 286] on use "button" at bounding box center [761, 290] width 8 height 8
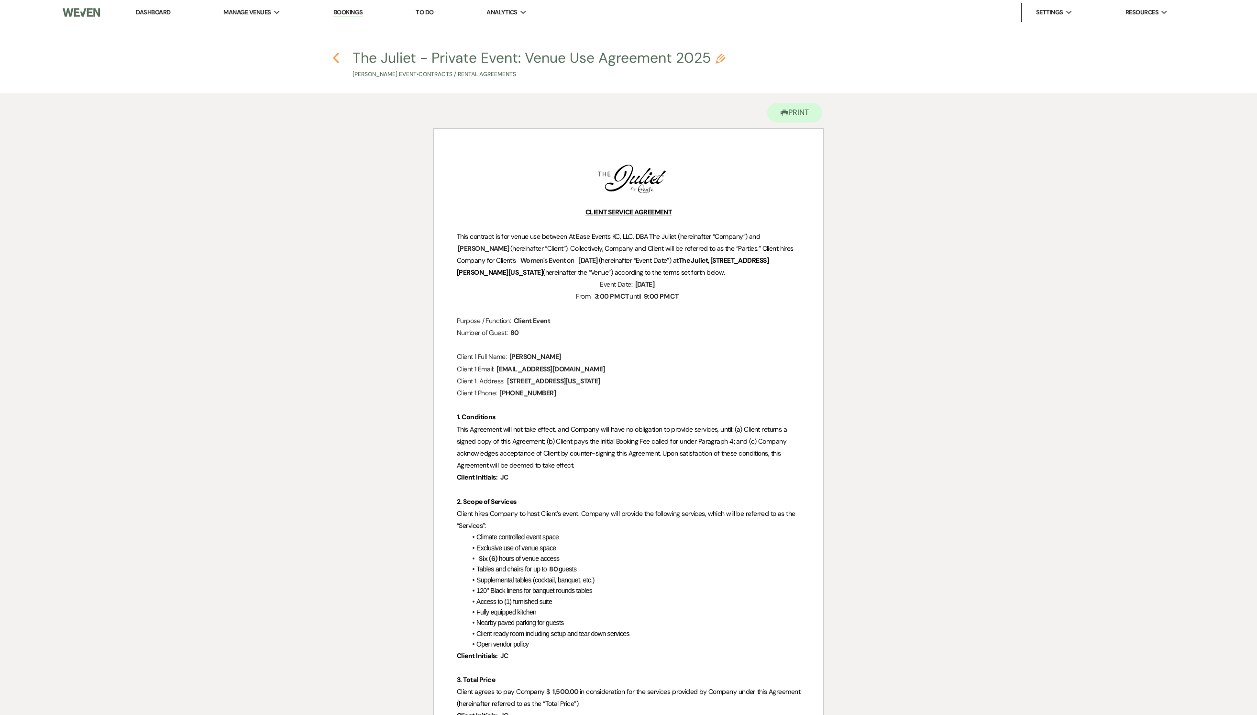
click at [334, 56] on icon "Previous" at bounding box center [336, 57] width 7 height 11
select select "5"
select select "13"
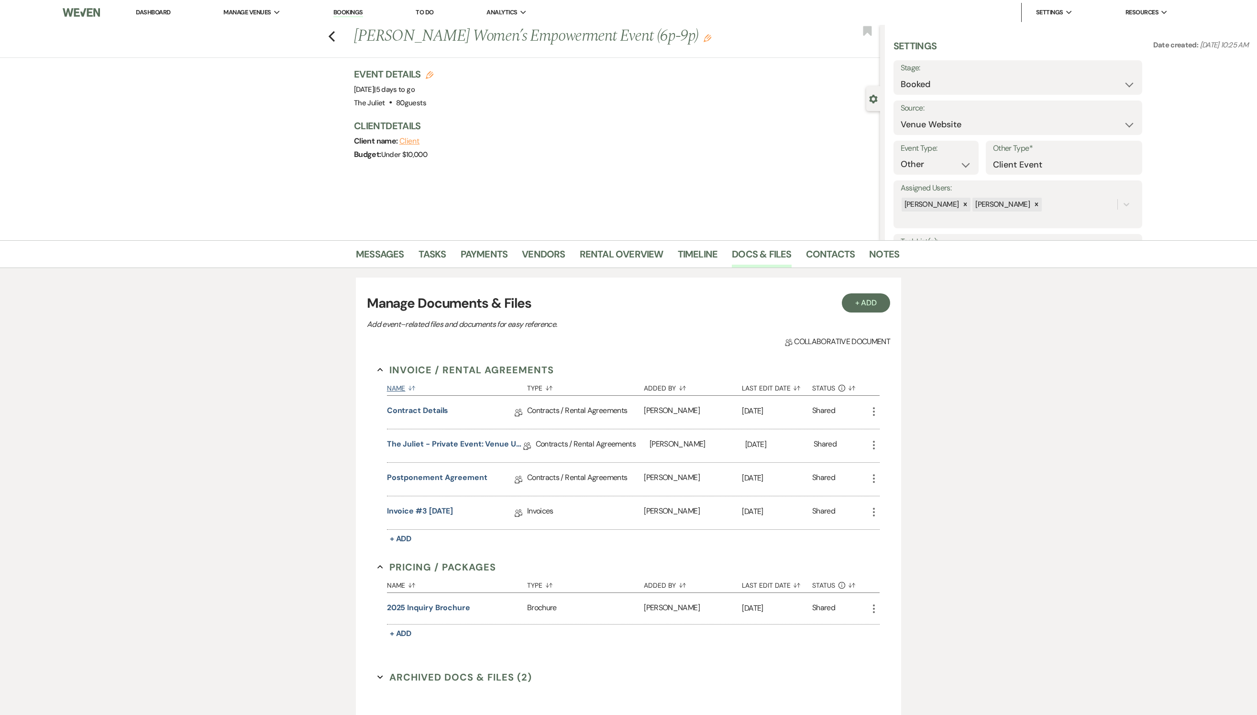
scroll to position [38, 0]
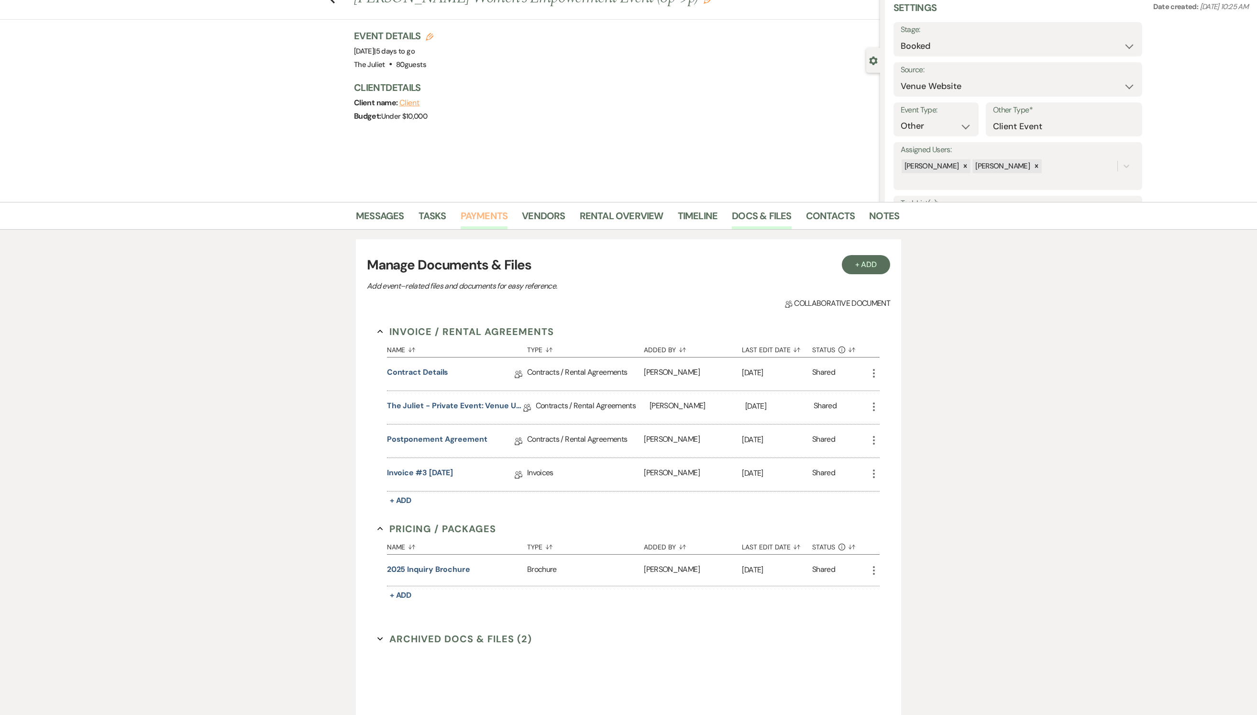
click at [485, 211] on link "Payments" at bounding box center [484, 218] width 47 height 21
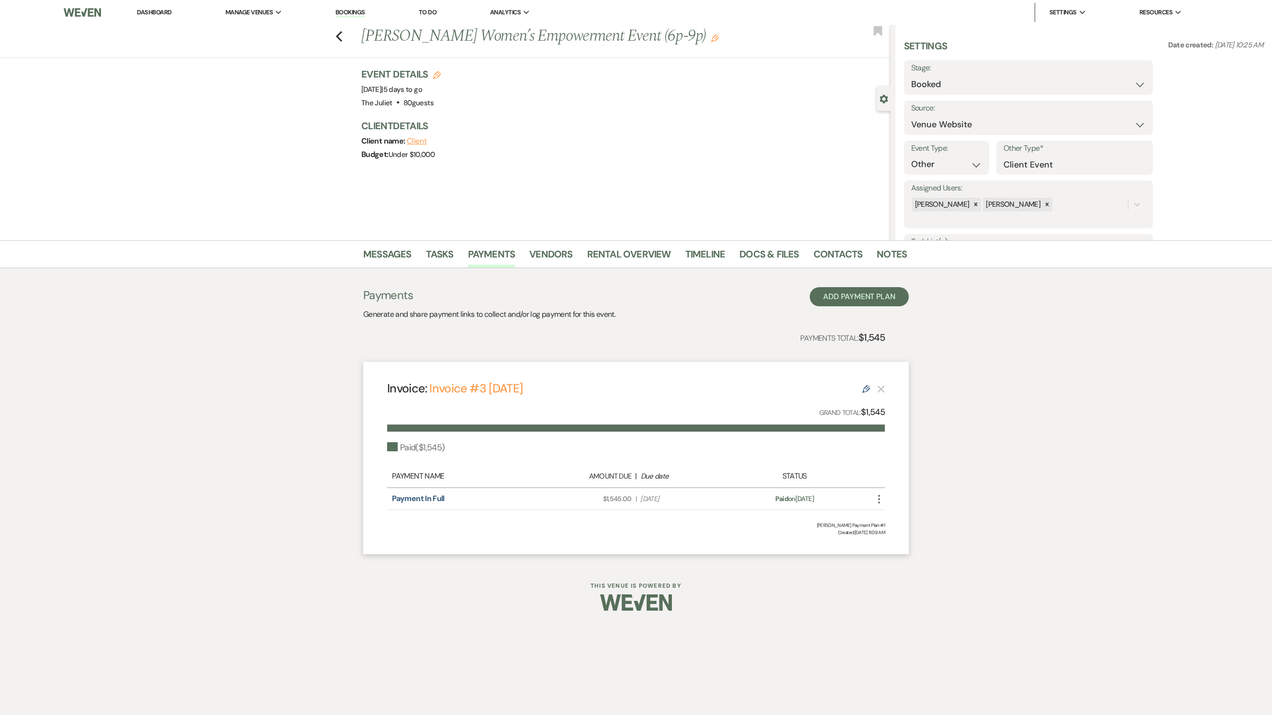
click at [875, 495] on icon "More" at bounding box center [878, 498] width 11 height 11
click at [435, 499] on link "Payment In Full" at bounding box center [418, 498] width 52 height 10
click at [342, 35] on icon "Previous" at bounding box center [338, 36] width 7 height 11
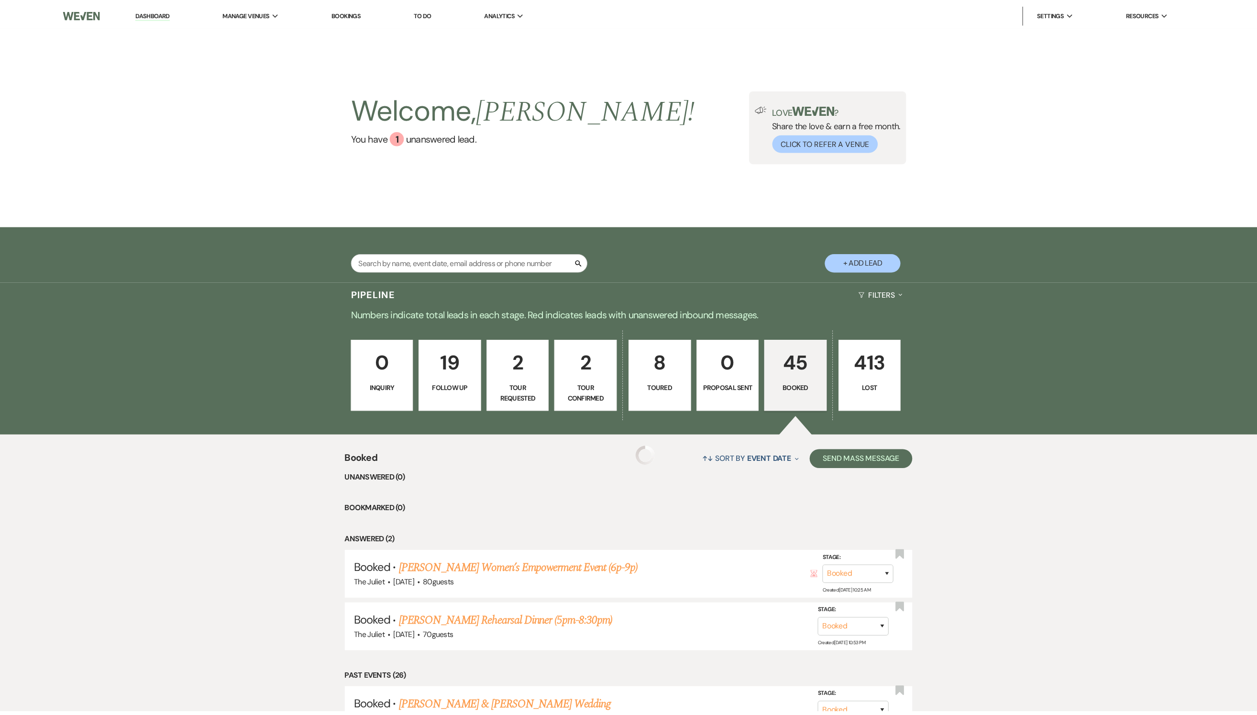
scroll to position [31, 0]
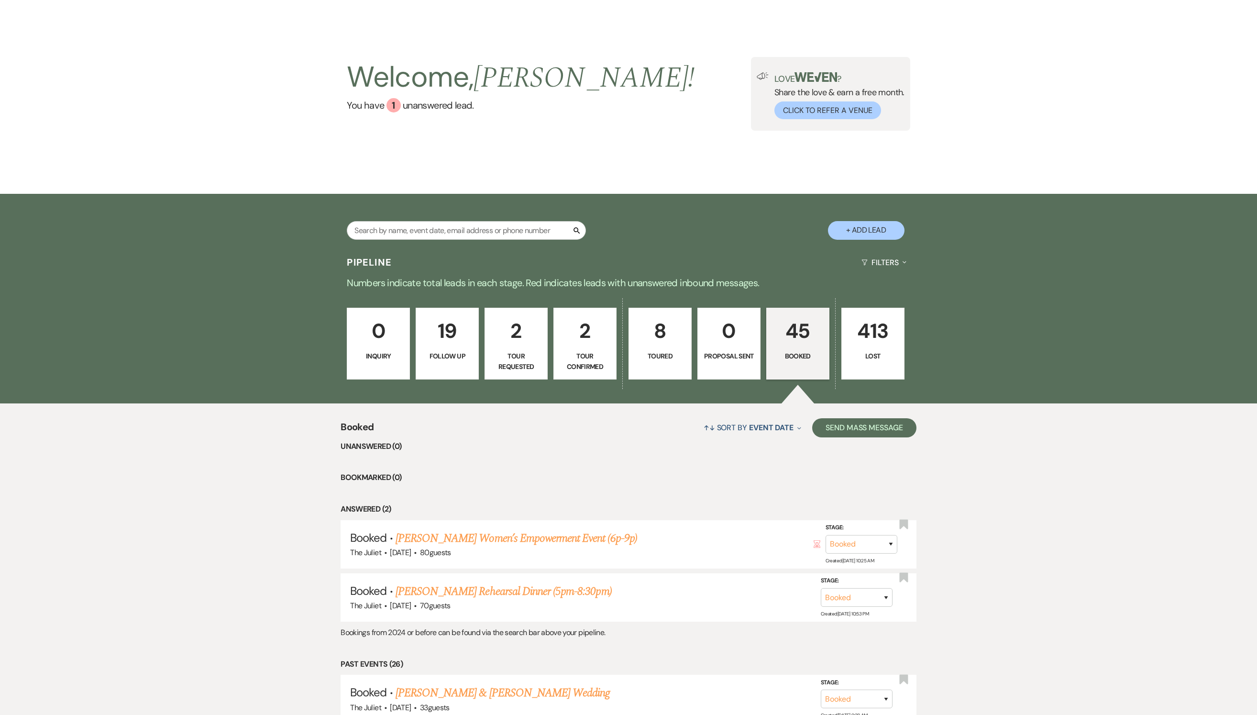
click at [517, 343] on p "2" at bounding box center [516, 331] width 51 height 32
select select "2"
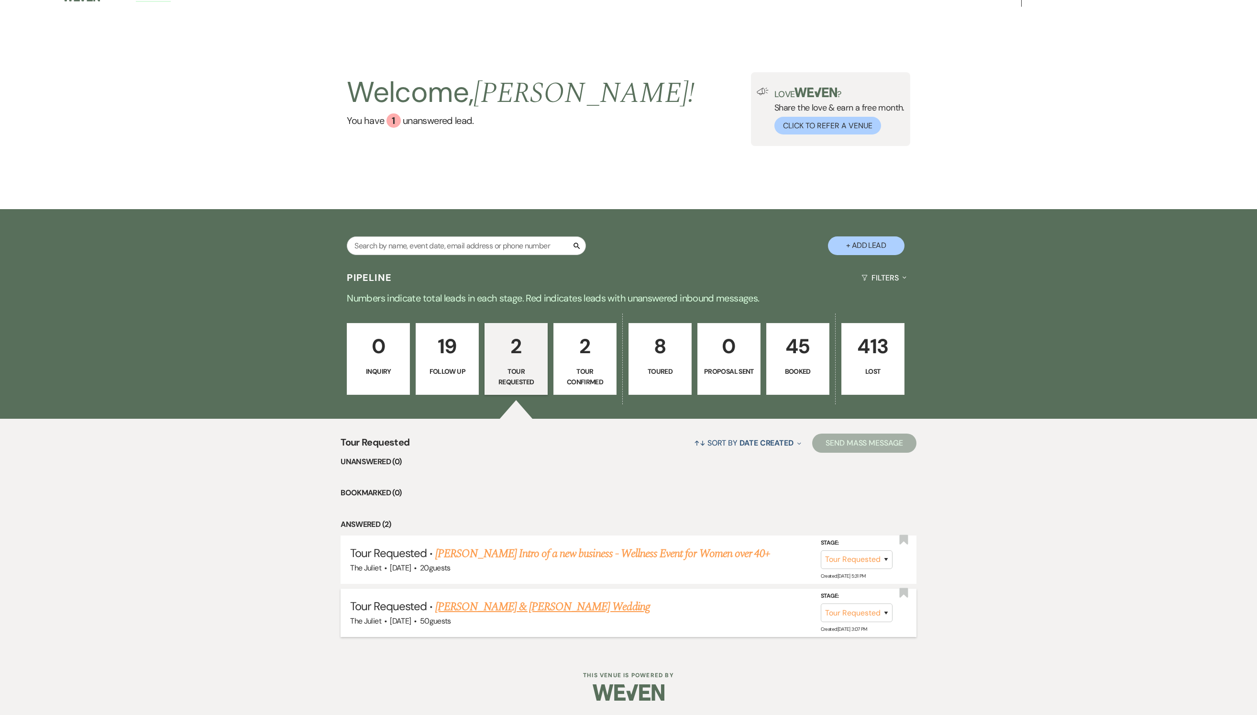
click at [555, 599] on h5 "Tour Requested · [PERSON_NAME] & [PERSON_NAME] Wedding" at bounding box center [628, 606] width 556 height 17
click at [504, 608] on link "[PERSON_NAME] & [PERSON_NAME] Wedding" at bounding box center [542, 606] width 214 height 17
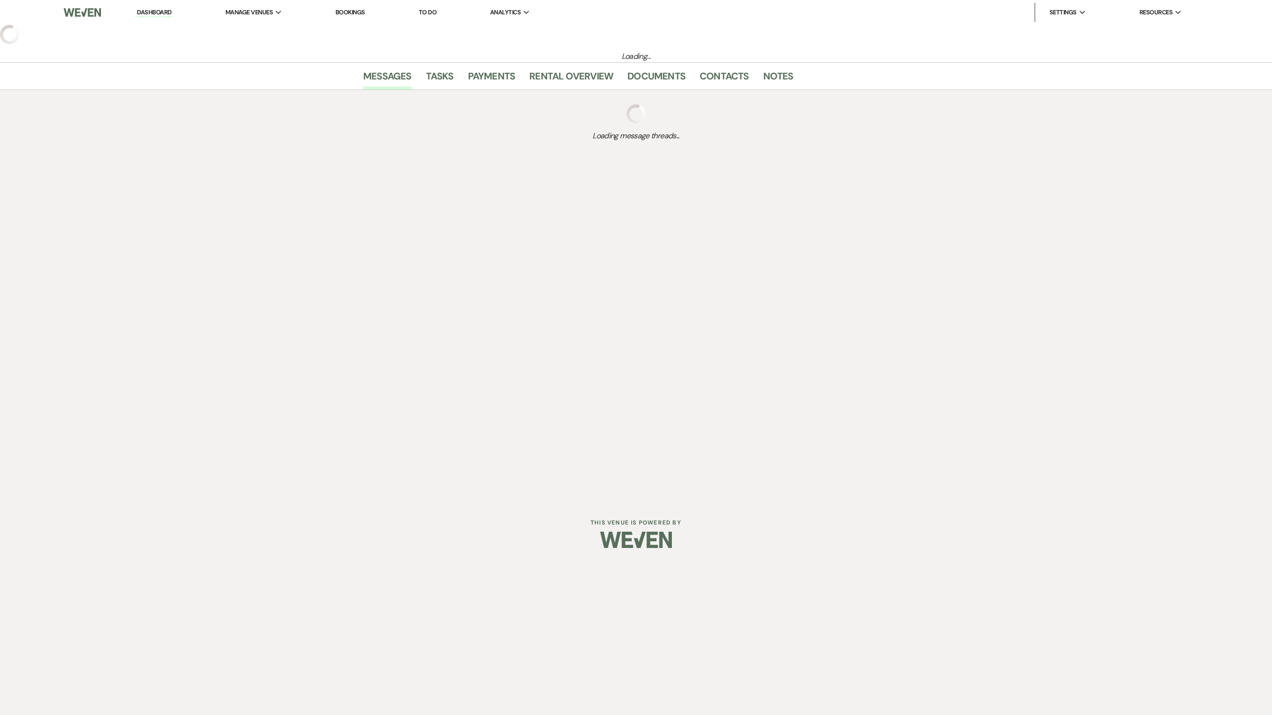
select select "2"
select select "5"
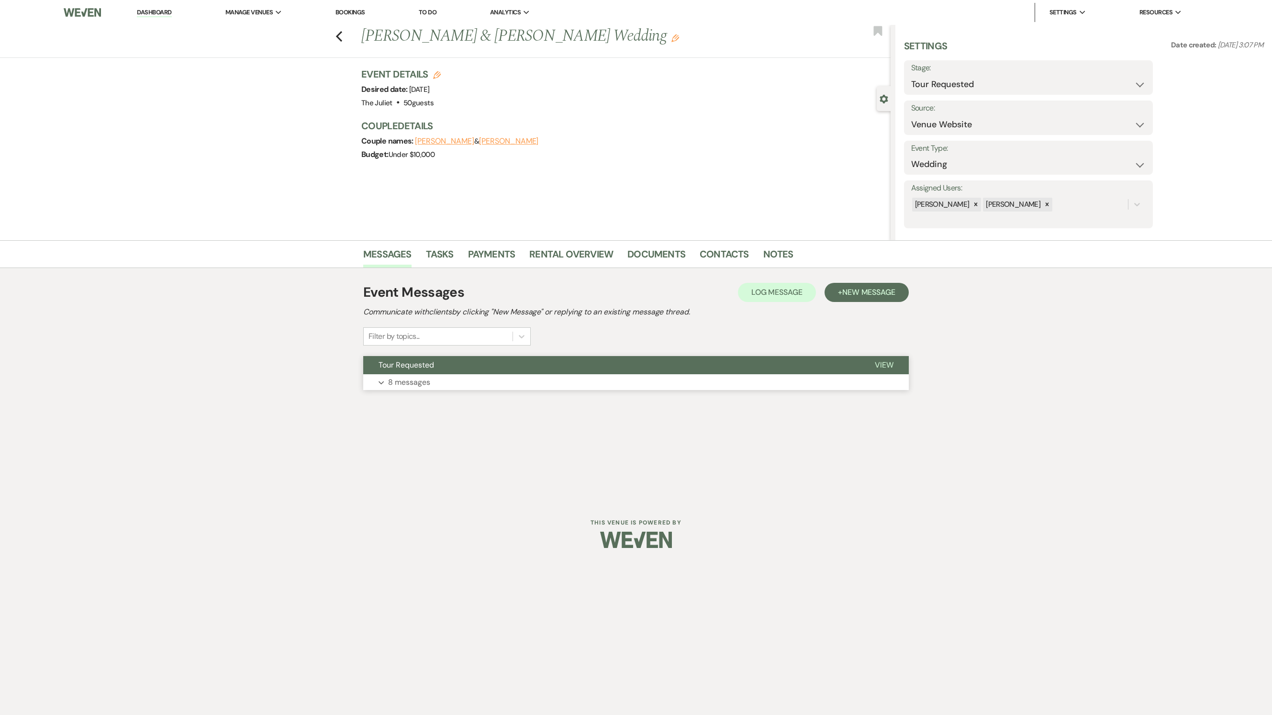
click at [408, 389] on p "8 messages" at bounding box center [409, 382] width 42 height 12
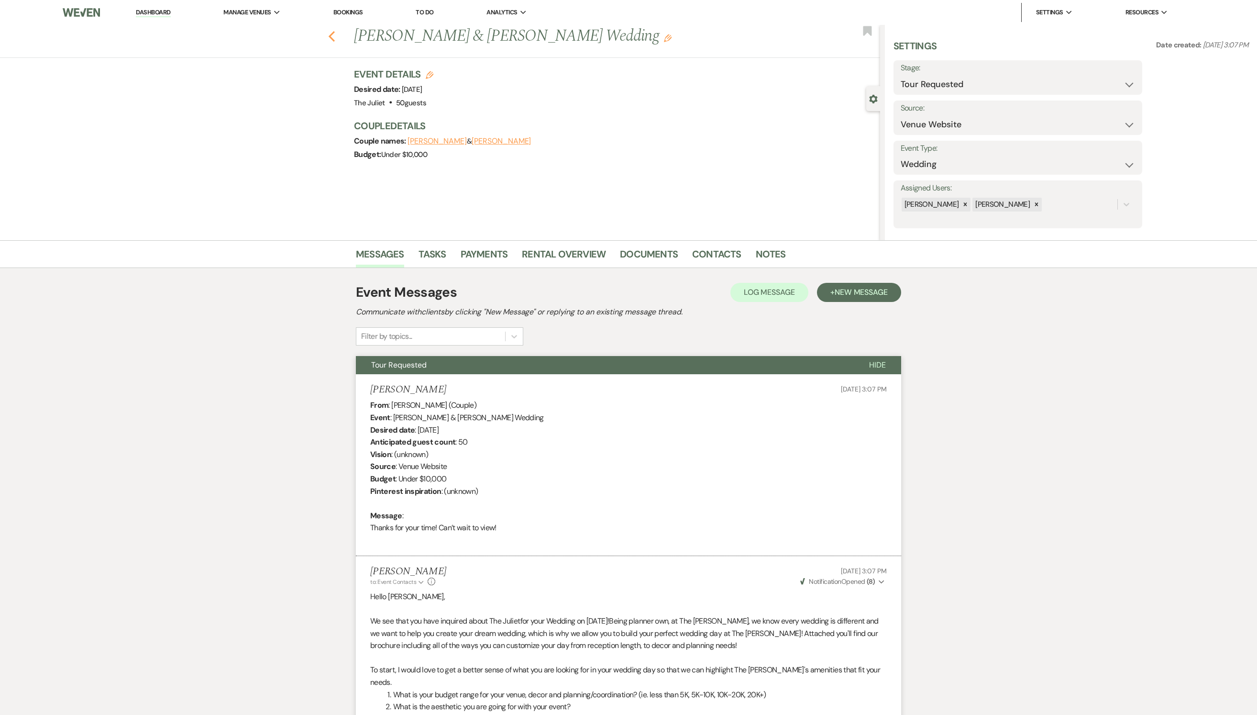
click at [335, 36] on use "button" at bounding box center [332, 36] width 6 height 11
select select "2"
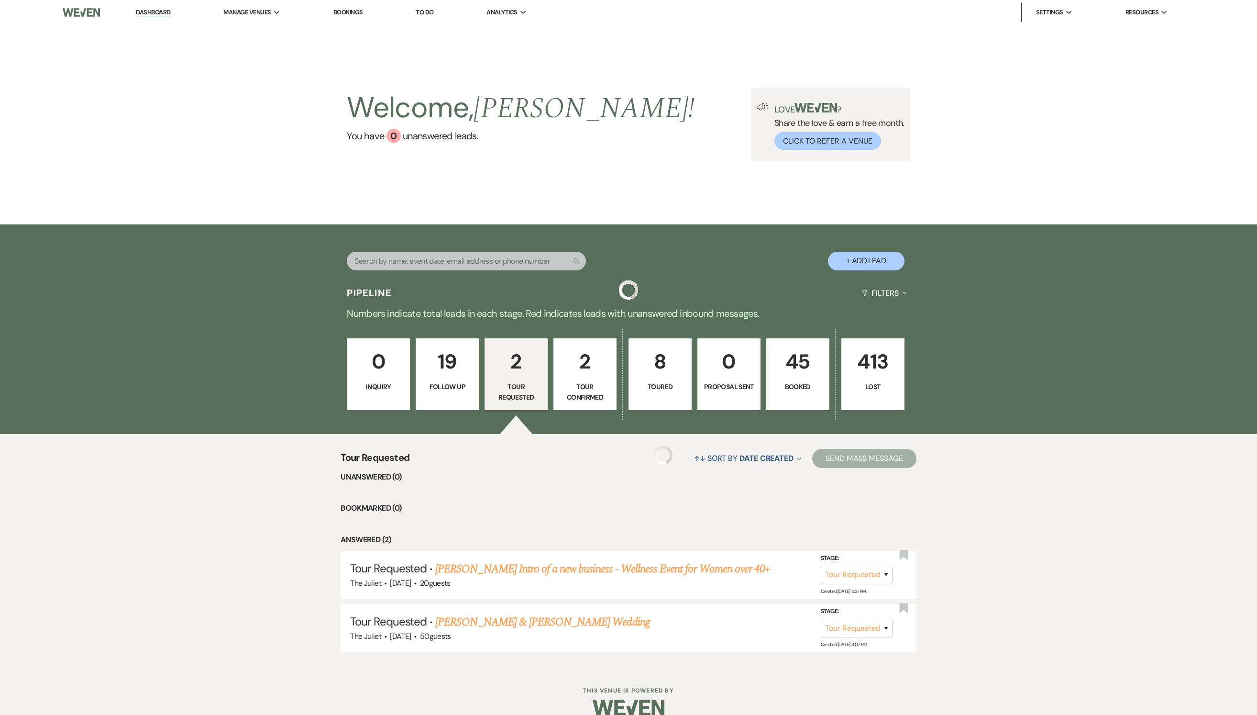
scroll to position [31, 0]
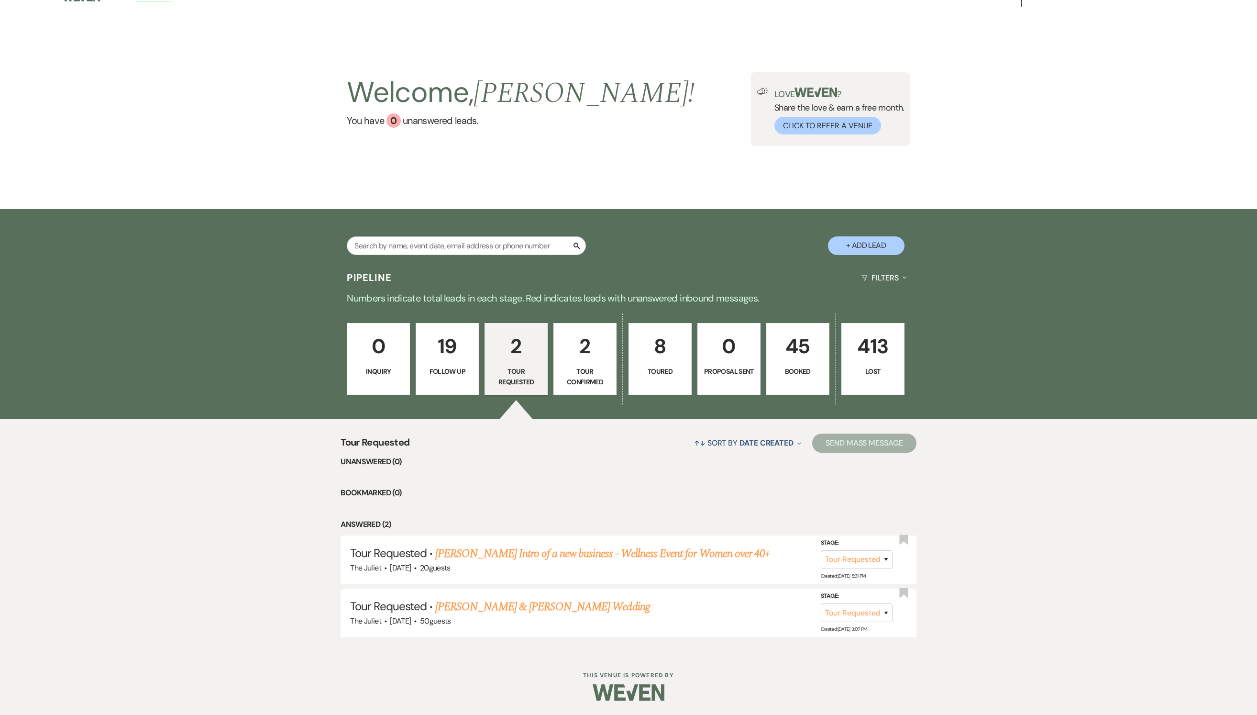
click at [456, 351] on p "19" at bounding box center [447, 346] width 51 height 32
select select "9"
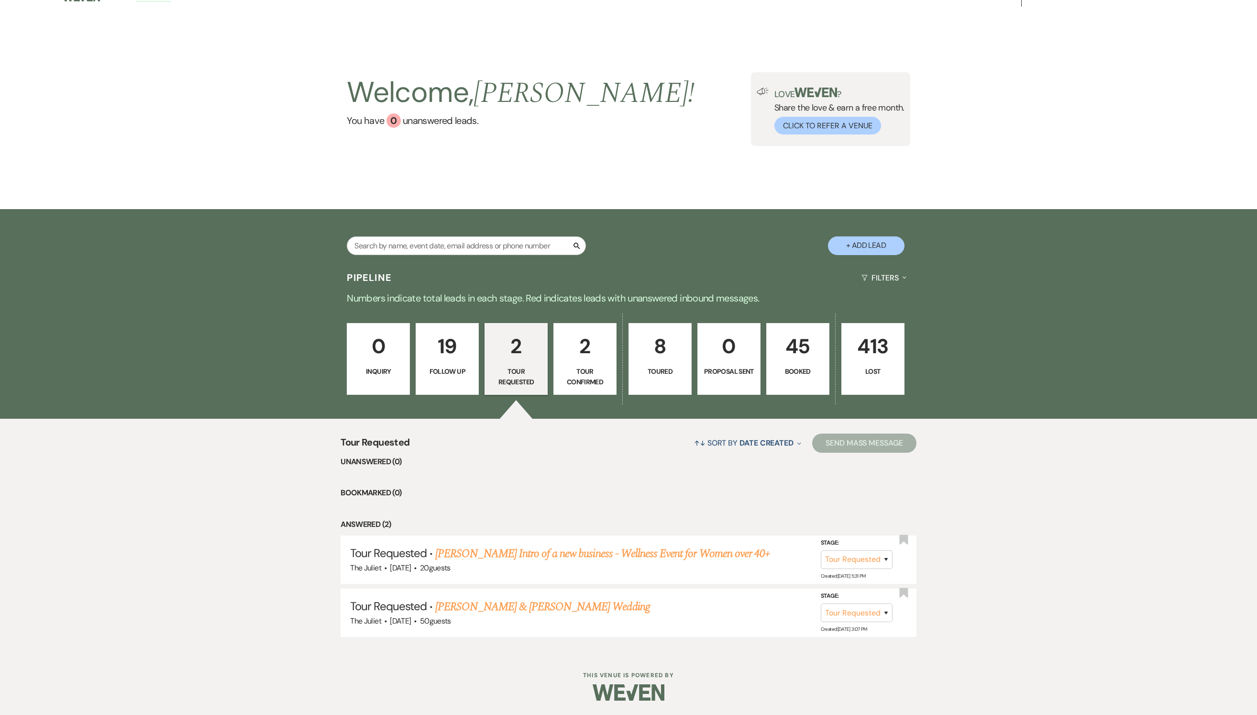
select select "9"
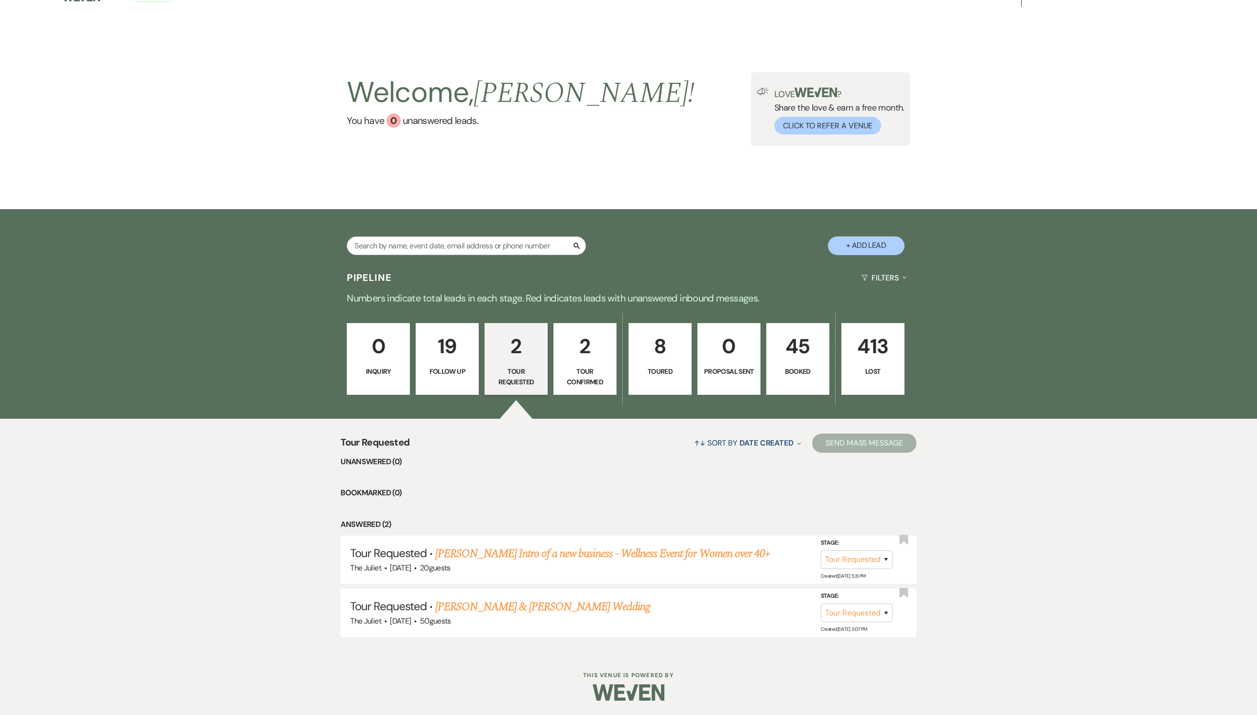
select select "9"
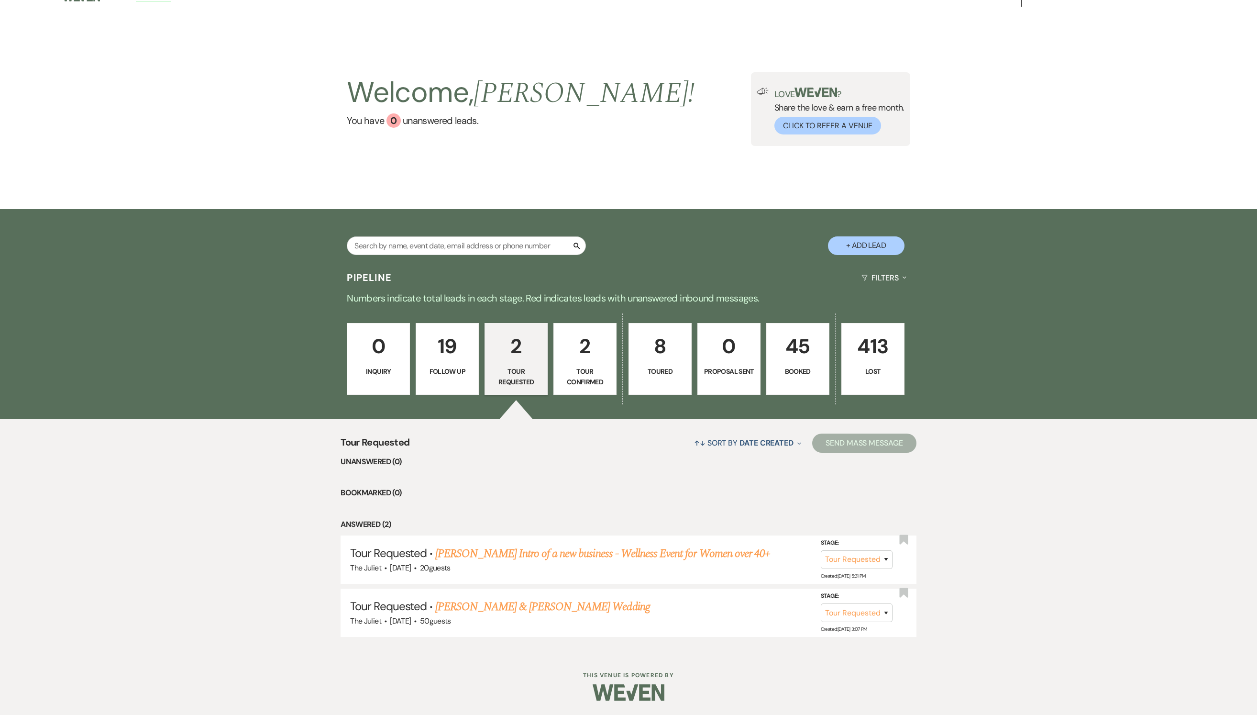
select select "9"
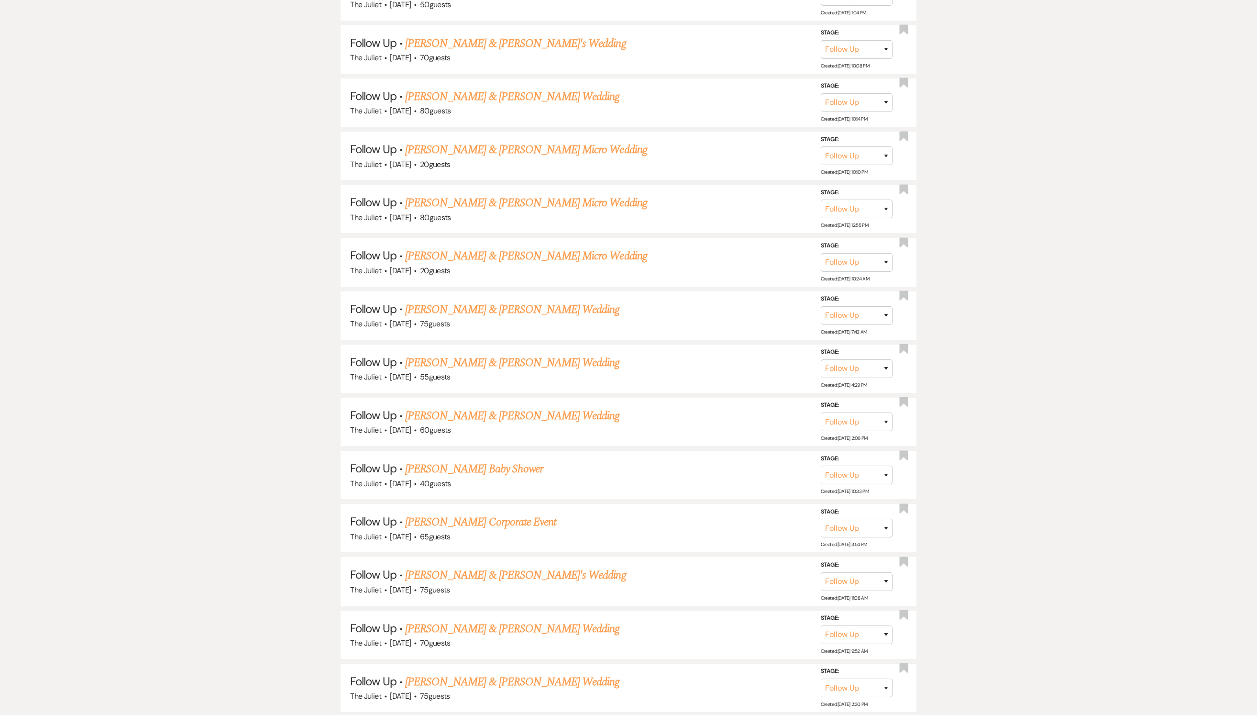
scroll to position [789, 0]
click at [472, 267] on link "[PERSON_NAME] & [PERSON_NAME] Micro Wedding" at bounding box center [526, 258] width 242 height 17
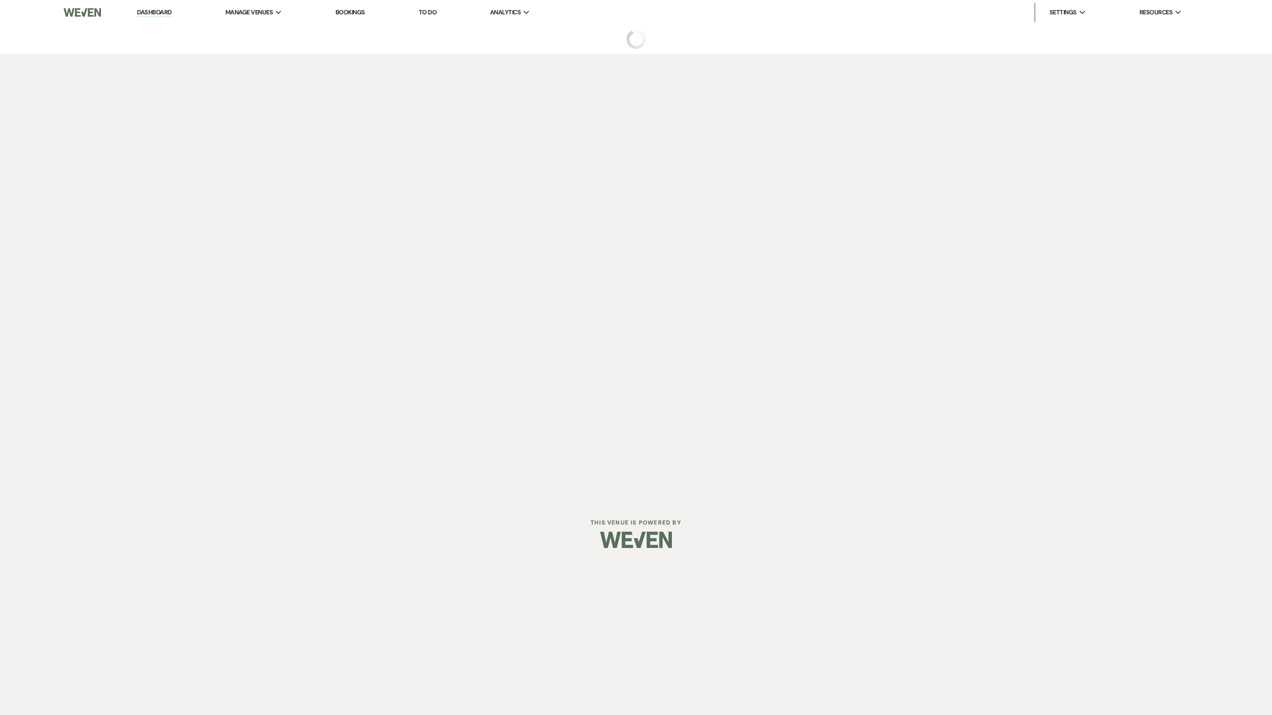
select select "9"
select select "5"
select select "16"
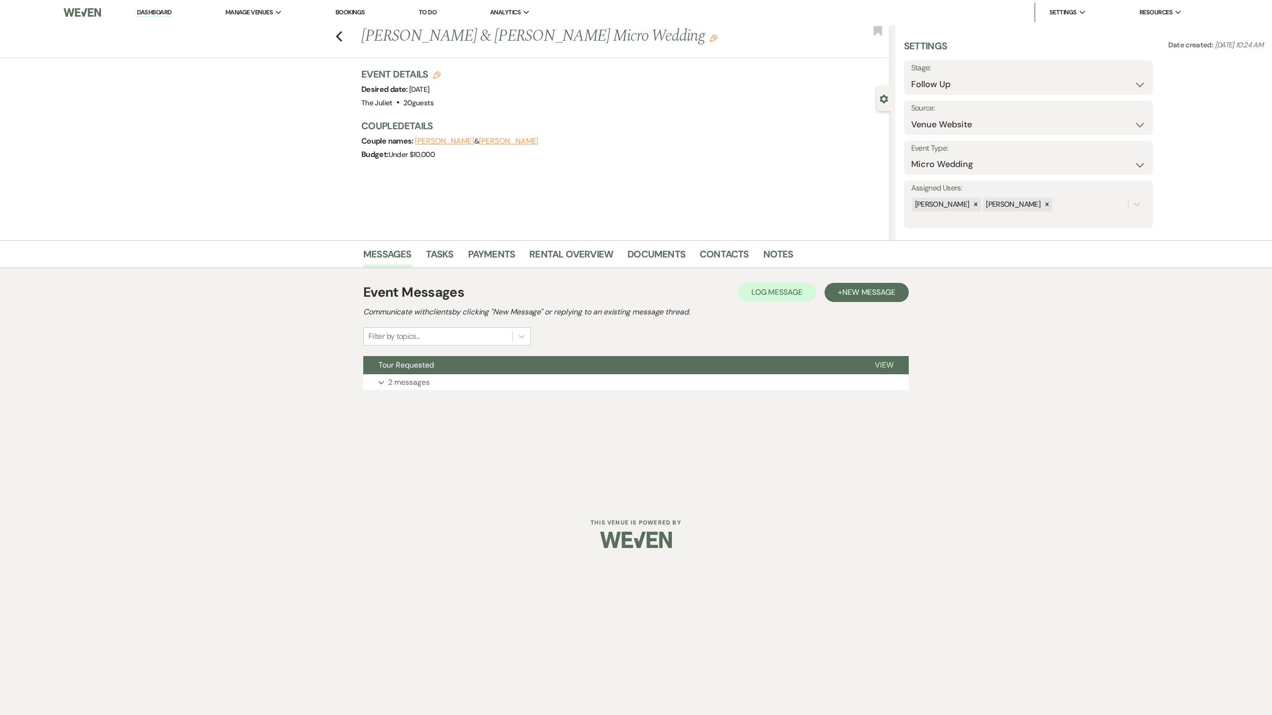
click at [502, 142] on button "[PERSON_NAME]" at bounding box center [508, 141] width 59 height 8
select select "phone"
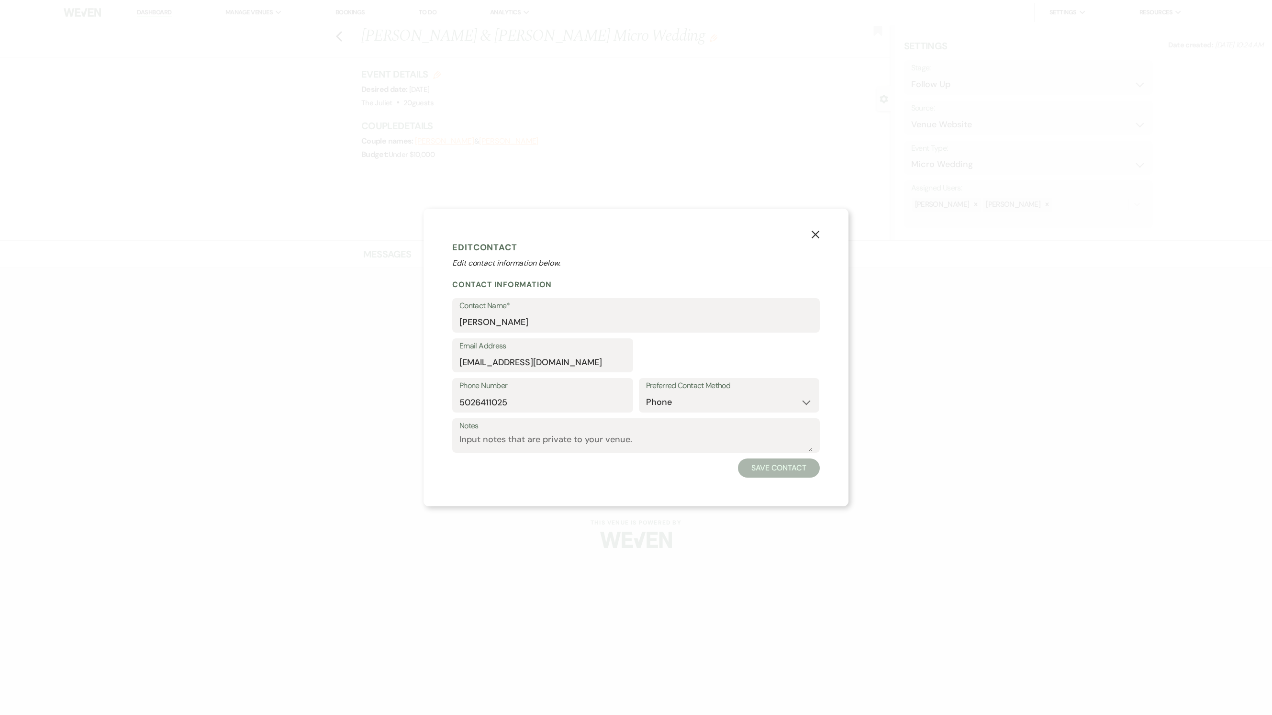
select select "1"
click at [819, 231] on use "button" at bounding box center [816, 235] width 8 height 8
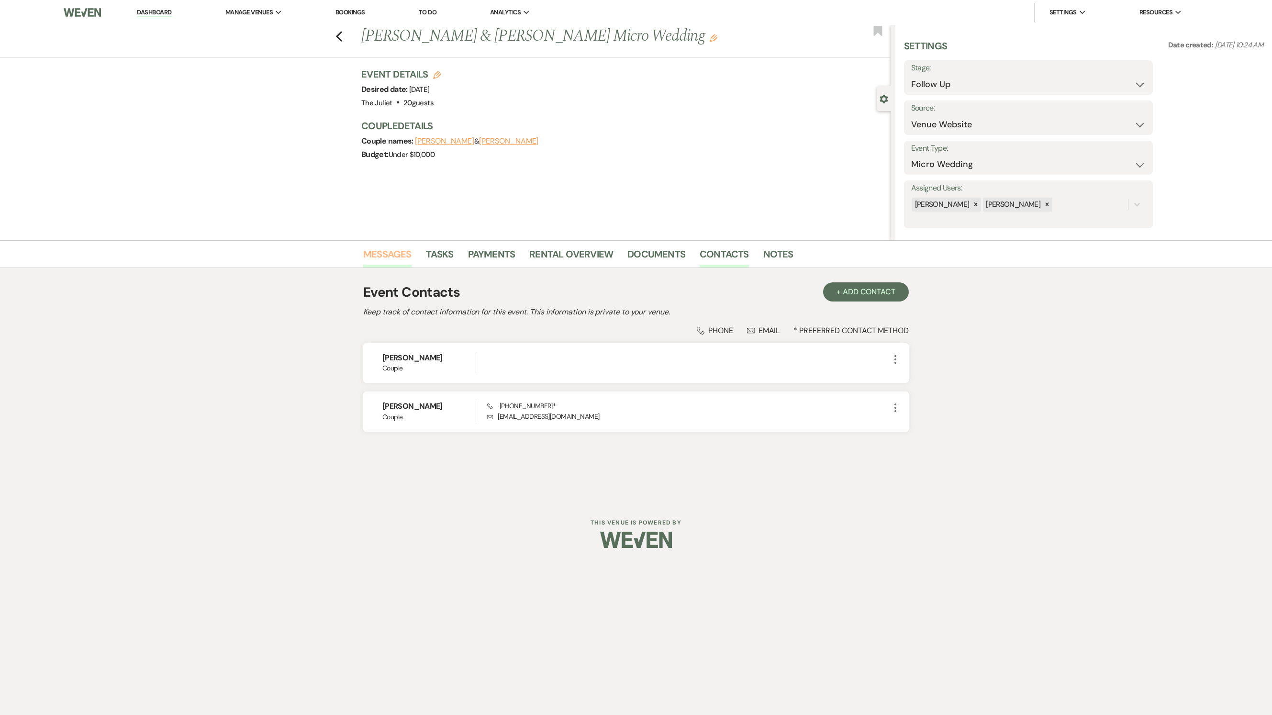
click at [393, 250] on link "Messages" at bounding box center [387, 256] width 48 height 21
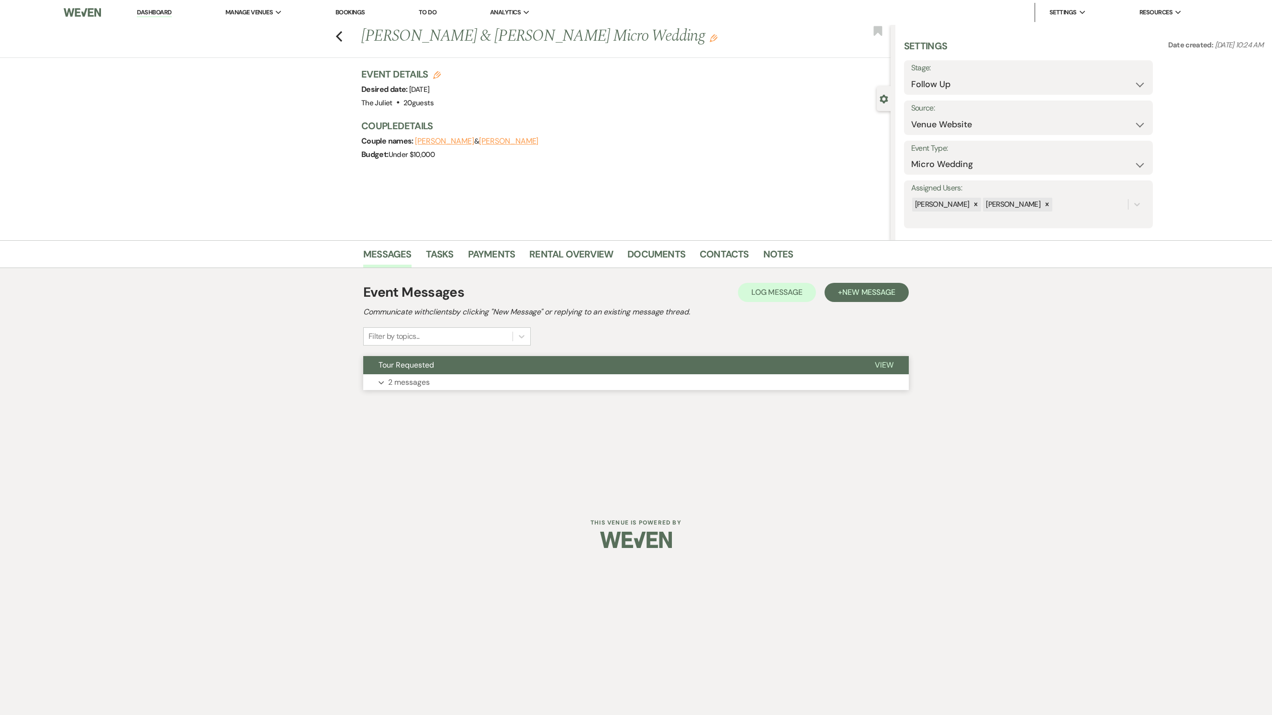
click at [405, 389] on p "2 messages" at bounding box center [409, 382] width 42 height 12
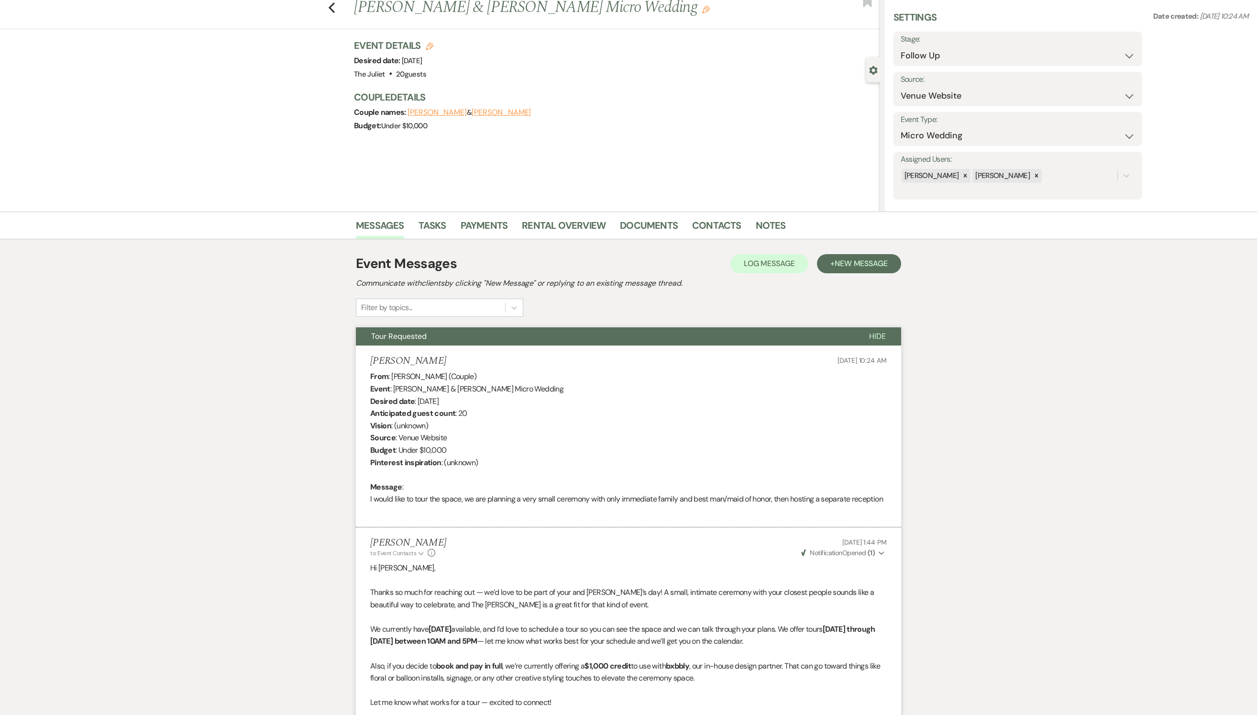
scroll to position [24, 0]
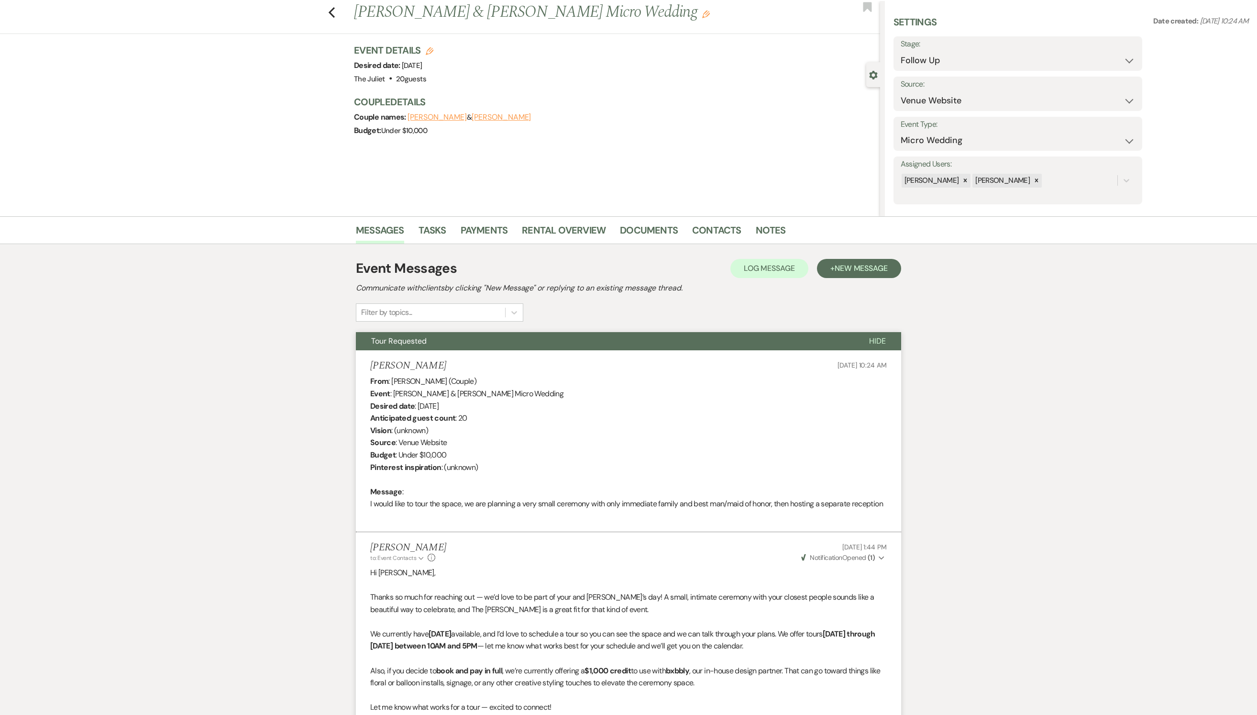
click at [311, 7] on div "Previous [PERSON_NAME] & [PERSON_NAME] Micro Wedding Edit Bookmark" at bounding box center [437, 17] width 885 height 33
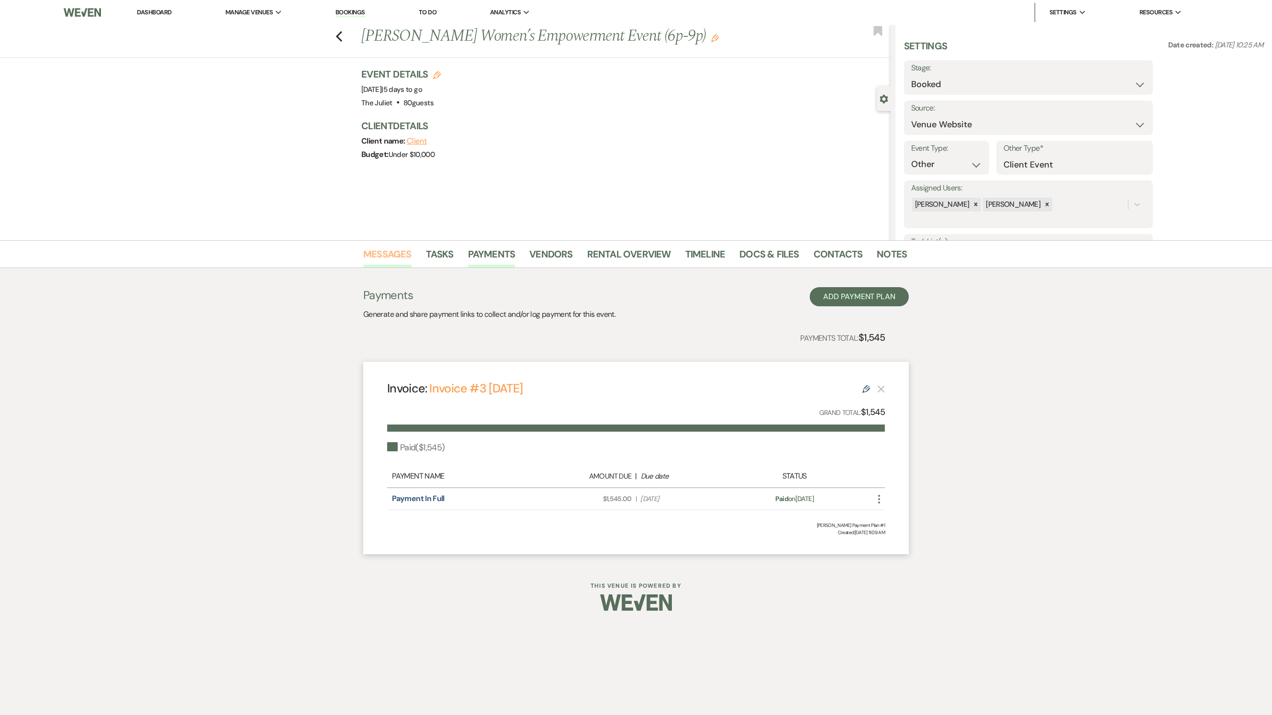
click at [397, 247] on link "Messages" at bounding box center [387, 256] width 48 height 21
